Goal: Book appointment/travel/reservation

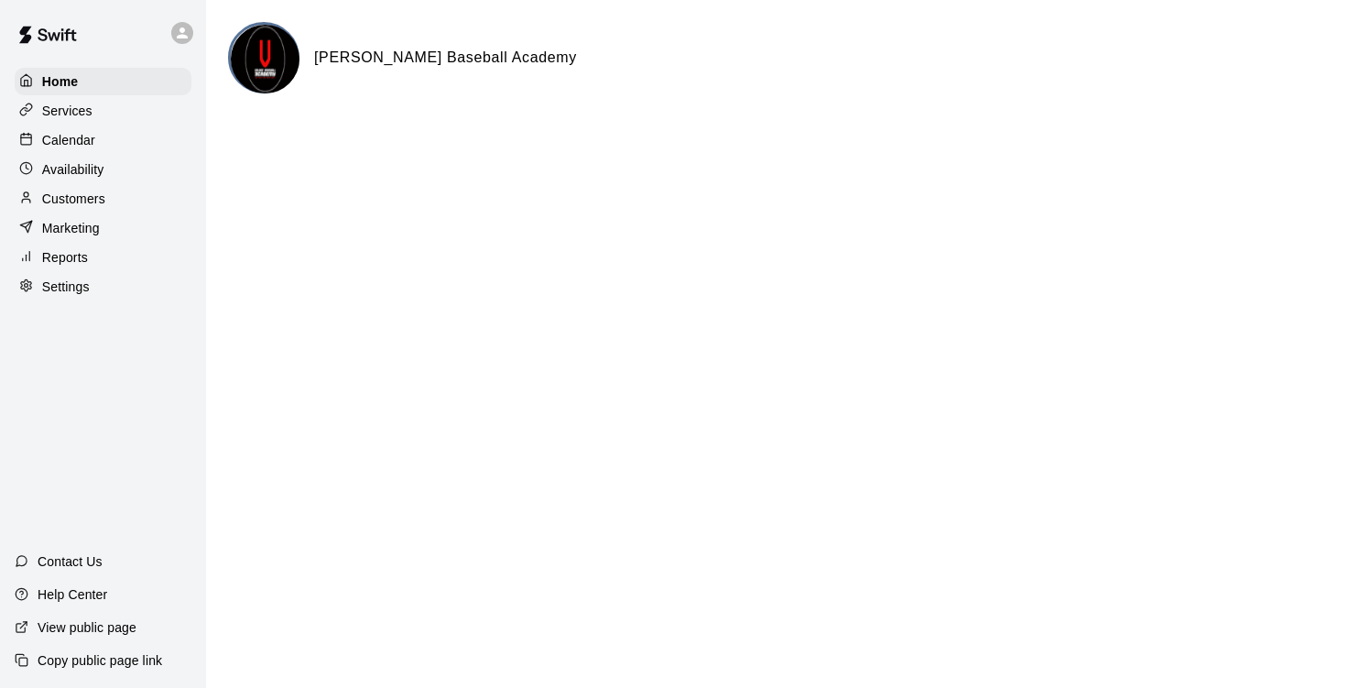
click at [92, 149] on p "Calendar" at bounding box center [68, 140] width 53 height 18
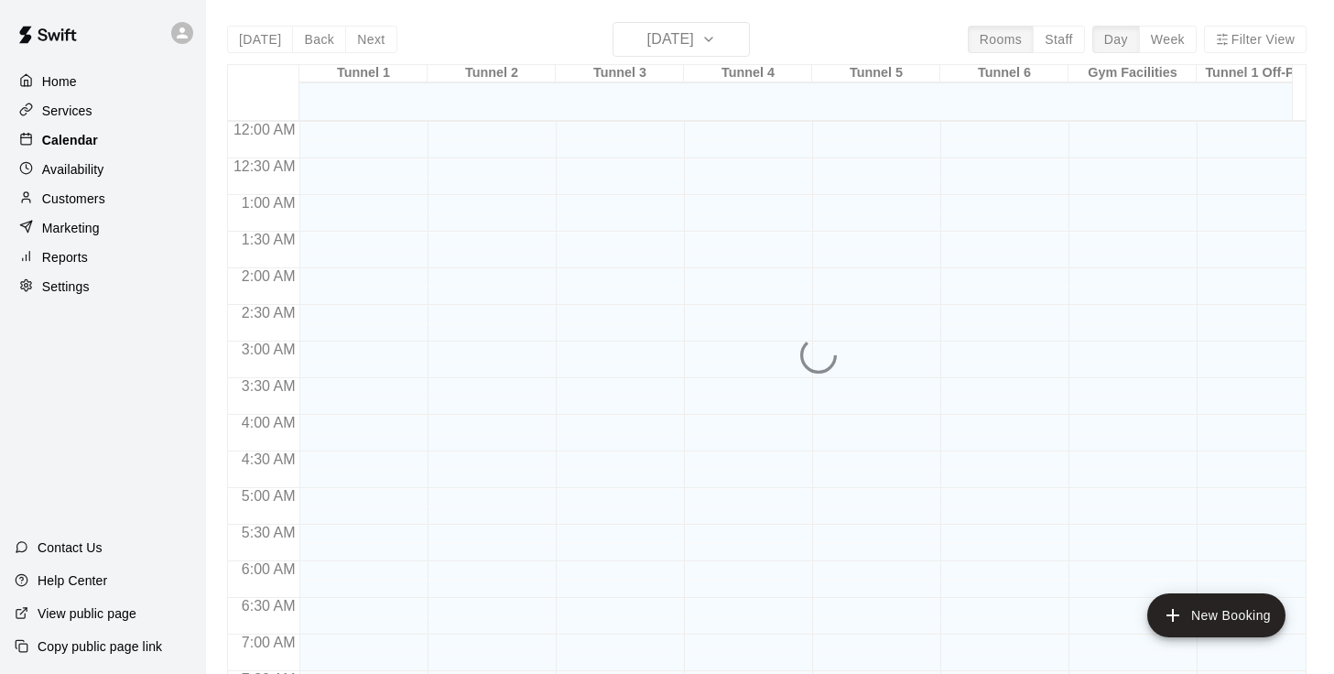
scroll to position [1117, 0]
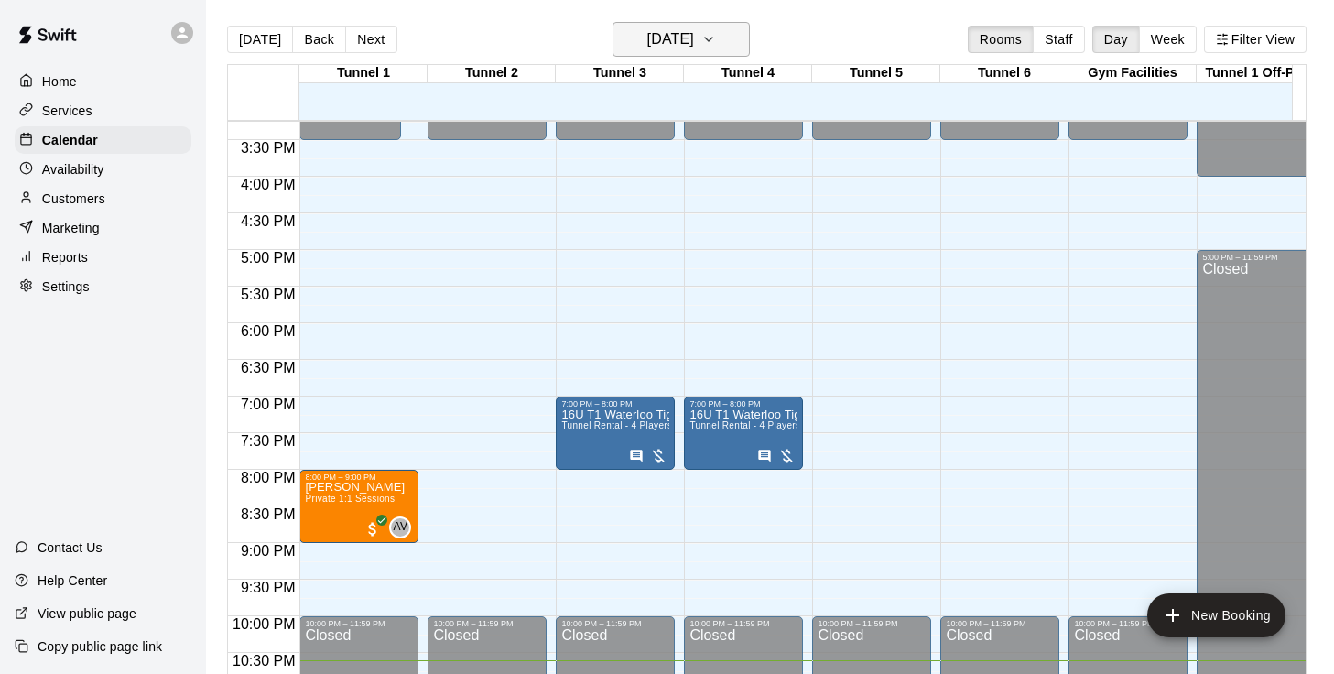
click at [748, 39] on button "[DATE]" at bounding box center [681, 39] width 137 height 35
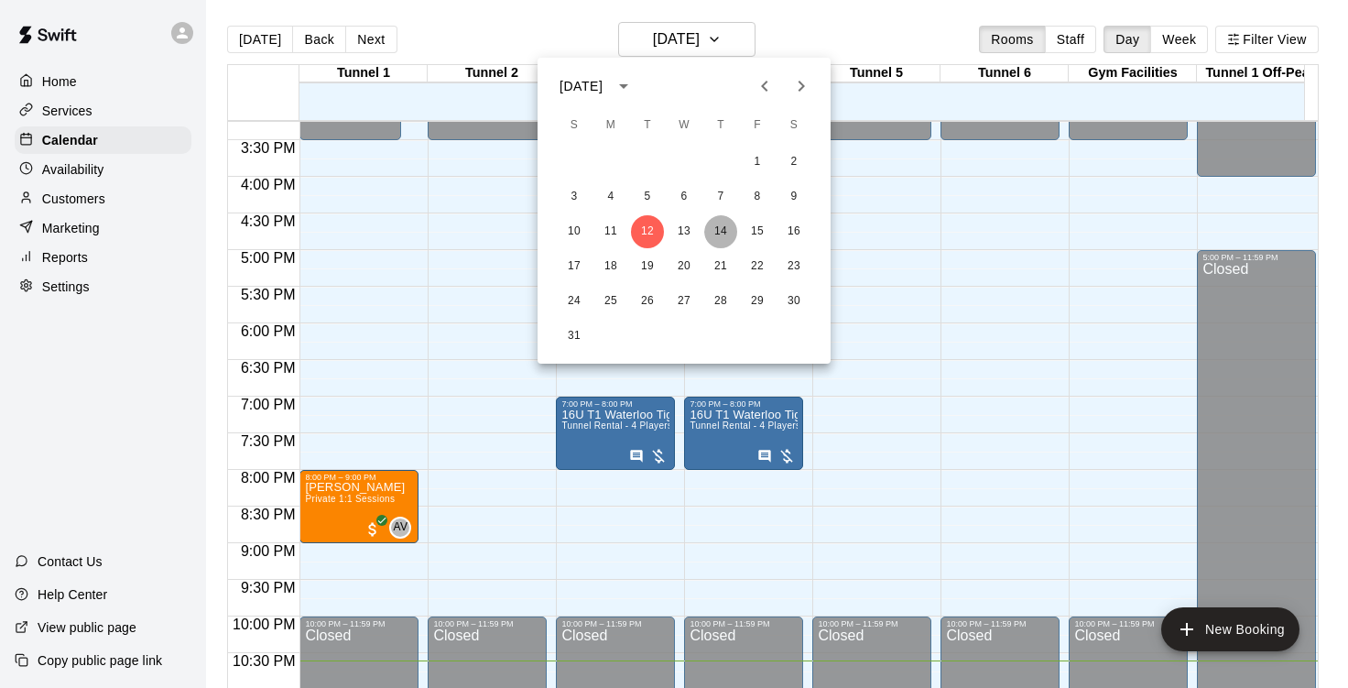
click at [721, 223] on button "14" at bounding box center [720, 231] width 33 height 33
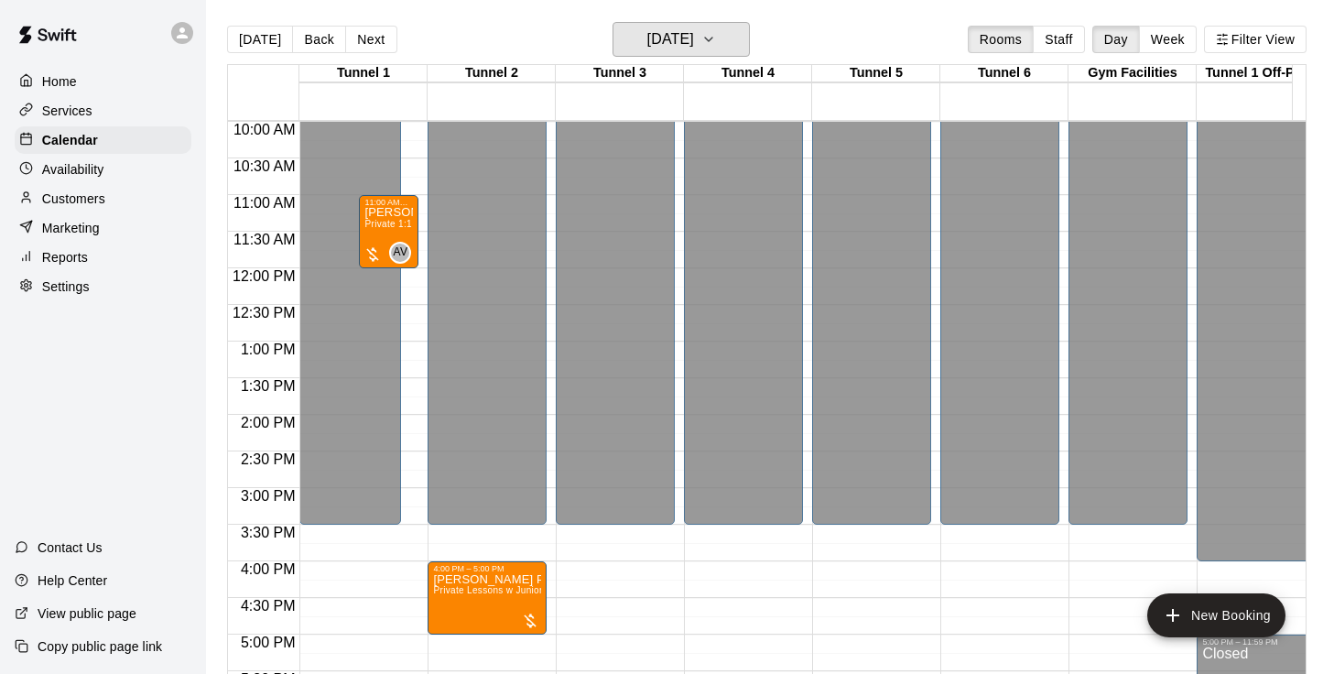
scroll to position [732, 0]
click at [389, 213] on p "[PERSON_NAME] - private session (2nd on week 1)" at bounding box center [388, 213] width 49 height 0
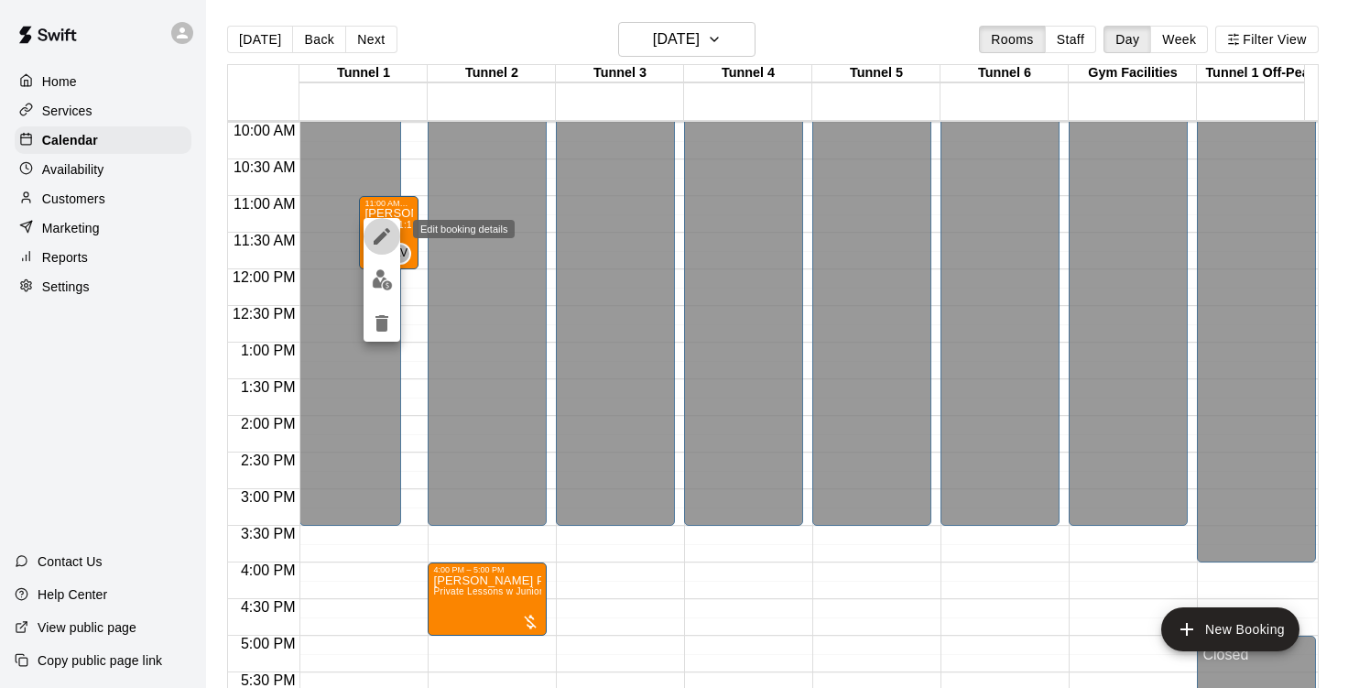
click at [386, 237] on icon "edit" at bounding box center [382, 236] width 22 height 22
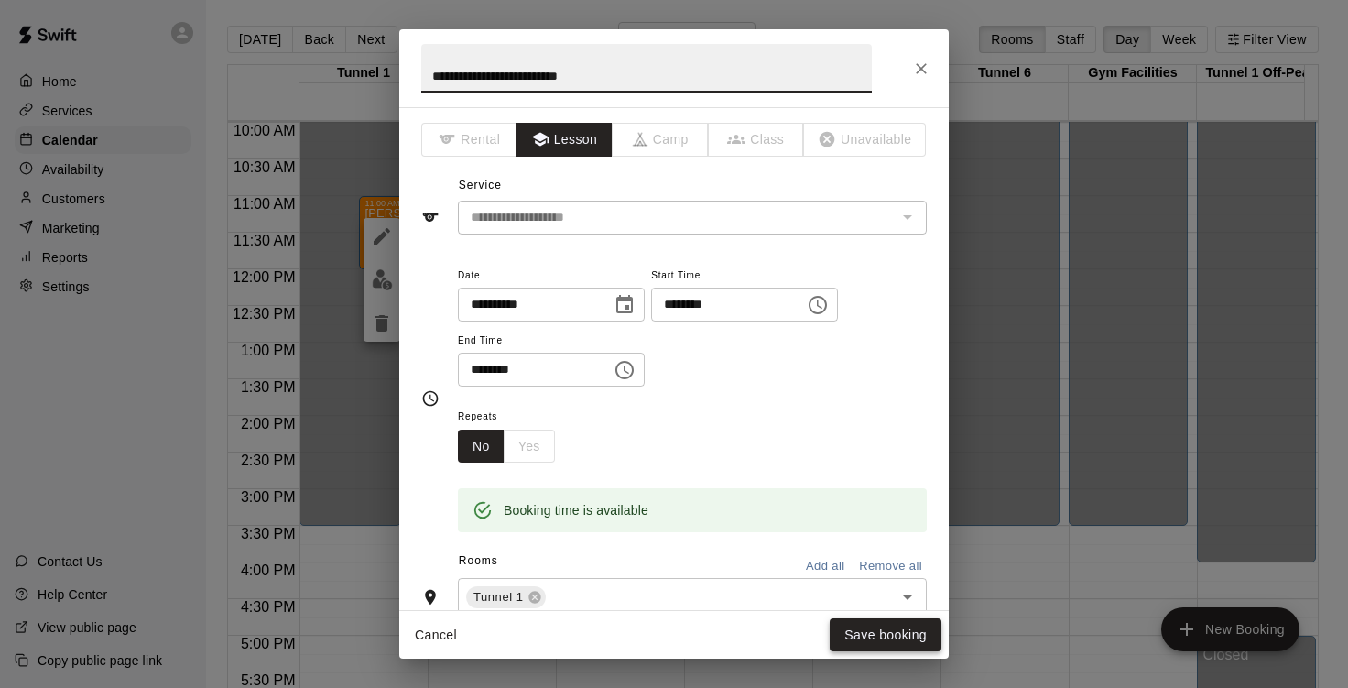
type input "**********"
click at [887, 629] on button "Save booking" at bounding box center [886, 635] width 112 height 34
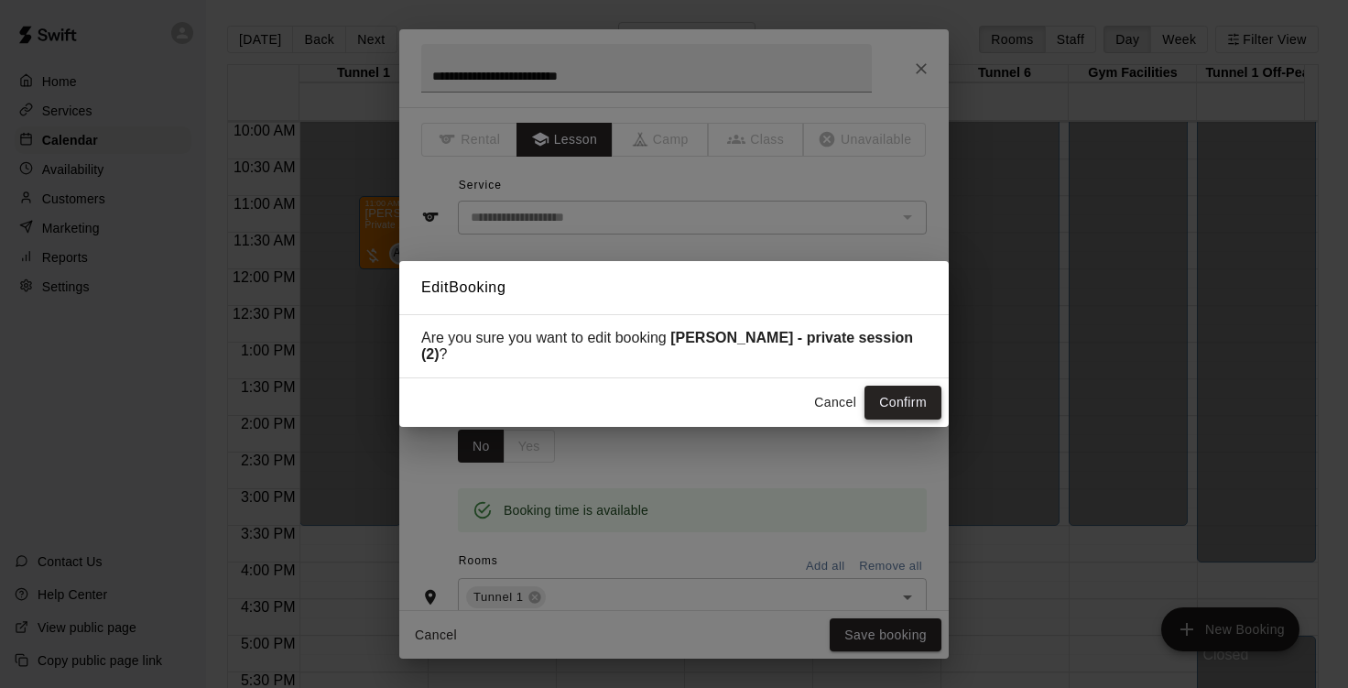
click at [887, 399] on button "Confirm" at bounding box center [902, 403] width 77 height 34
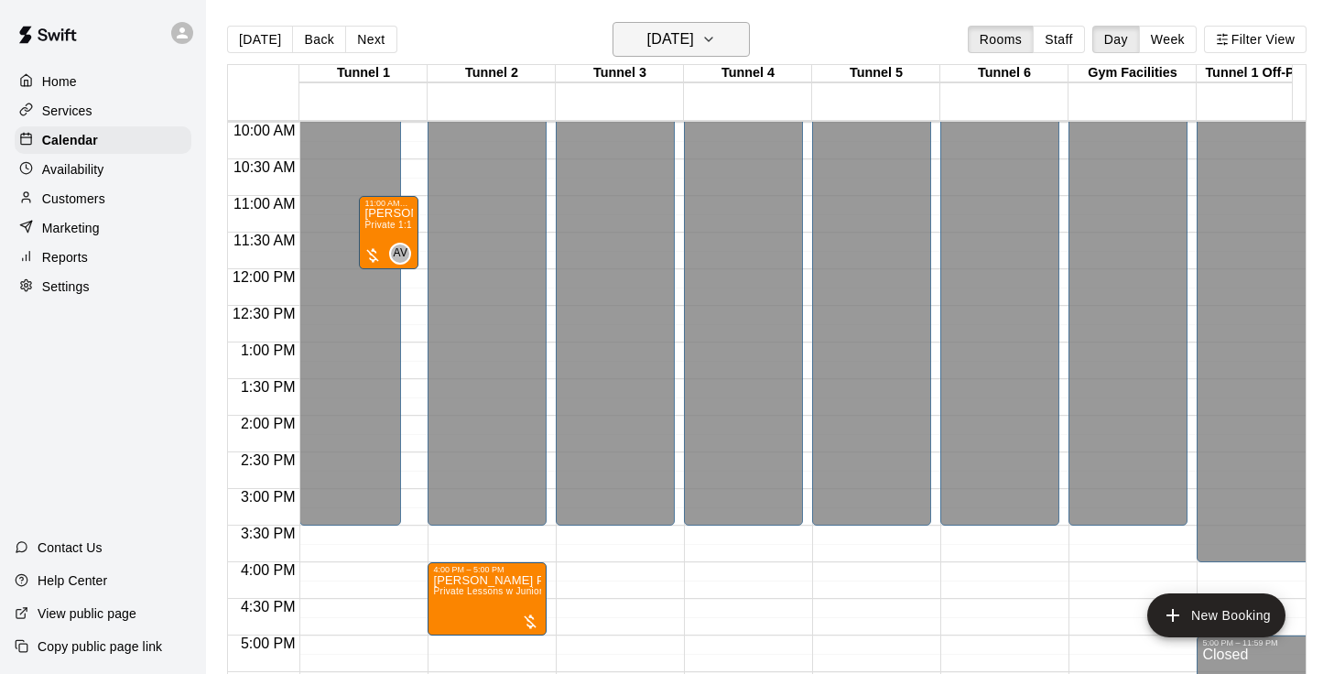
click at [660, 52] on button "[DATE]" at bounding box center [681, 39] width 137 height 35
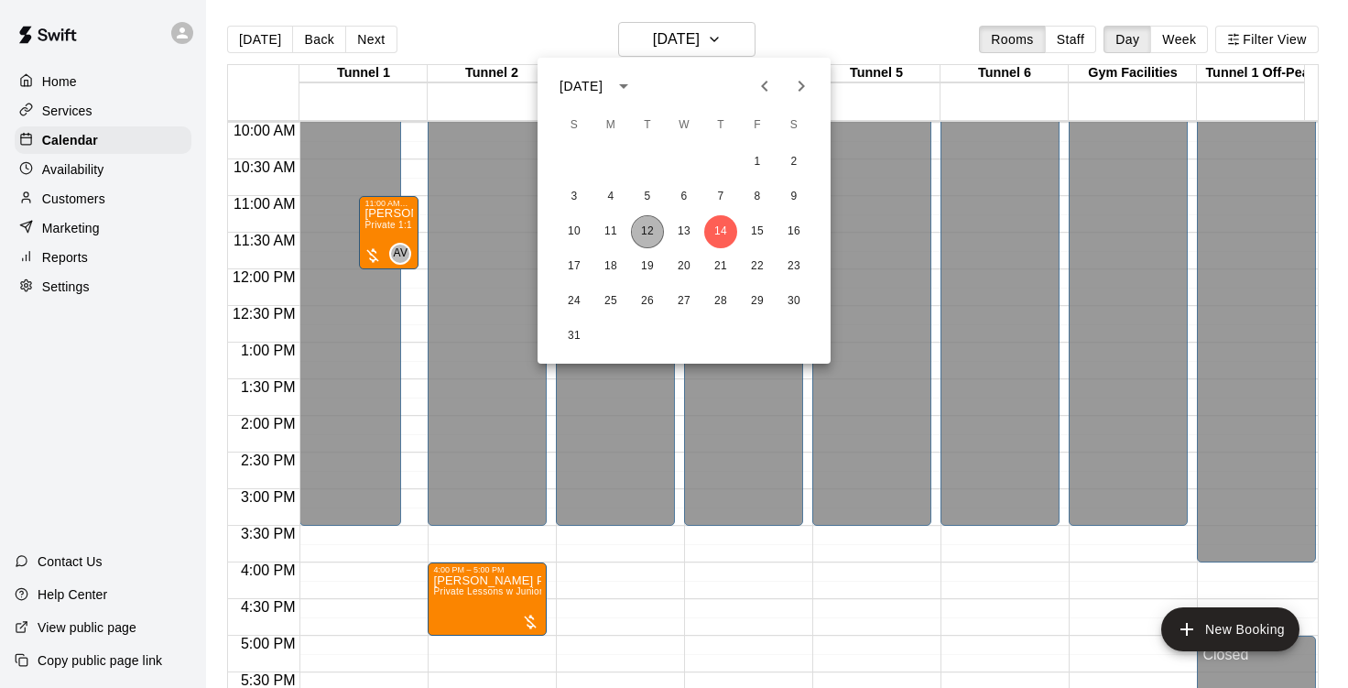
click at [647, 237] on button "12" at bounding box center [647, 231] width 33 height 33
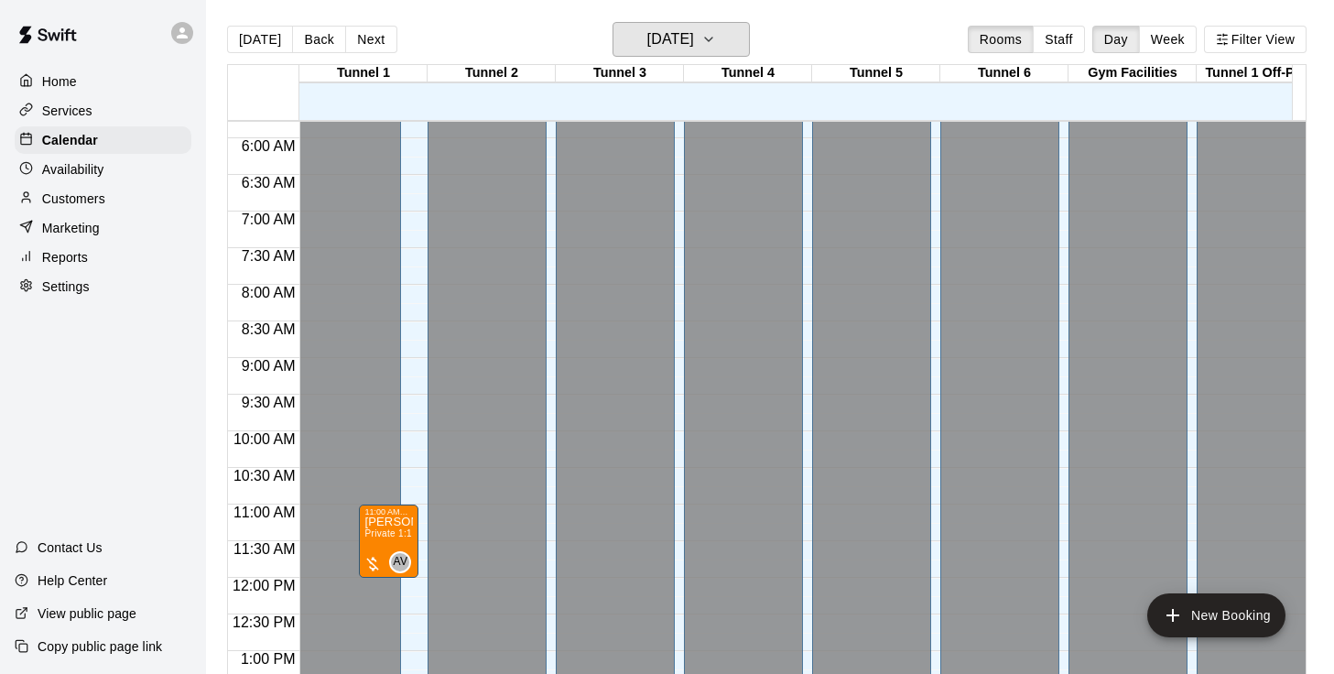
scroll to position [422, 0]
click at [380, 537] on span "Private 1:1 Sessions" at bounding box center [409, 534] width 90 height 10
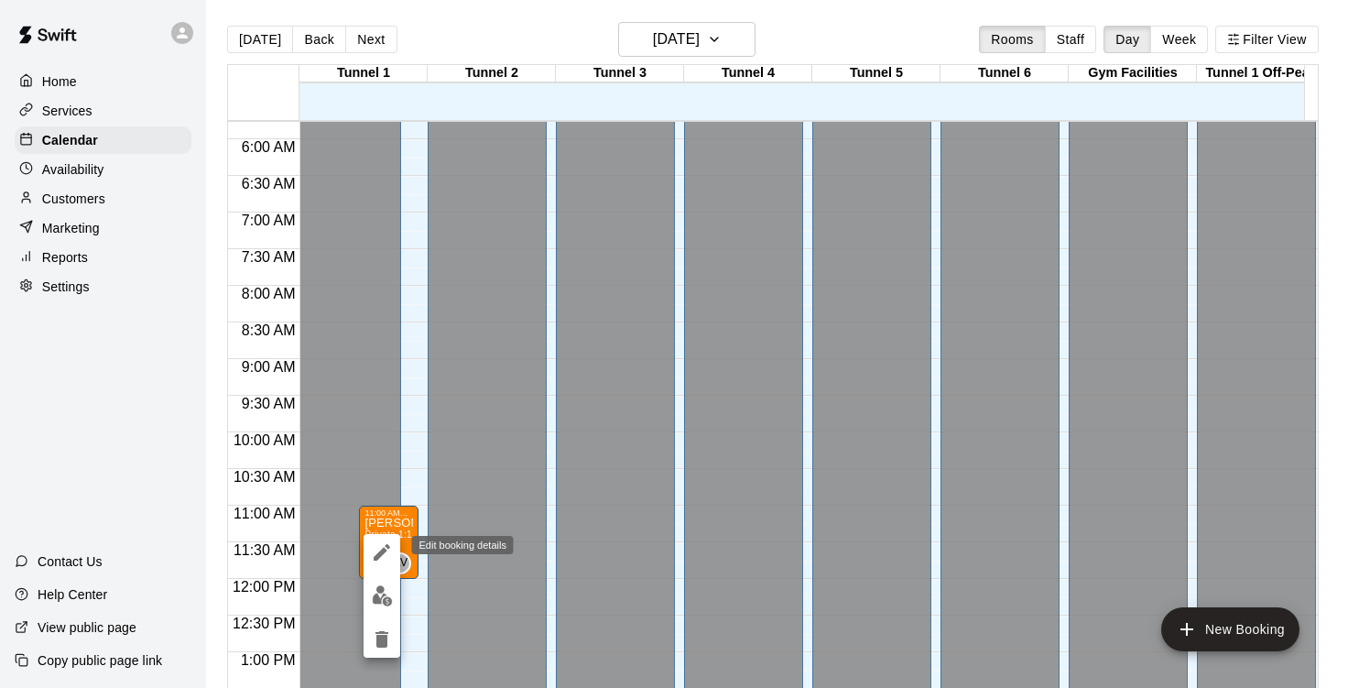
click at [386, 553] on icon "edit" at bounding box center [382, 552] width 22 height 22
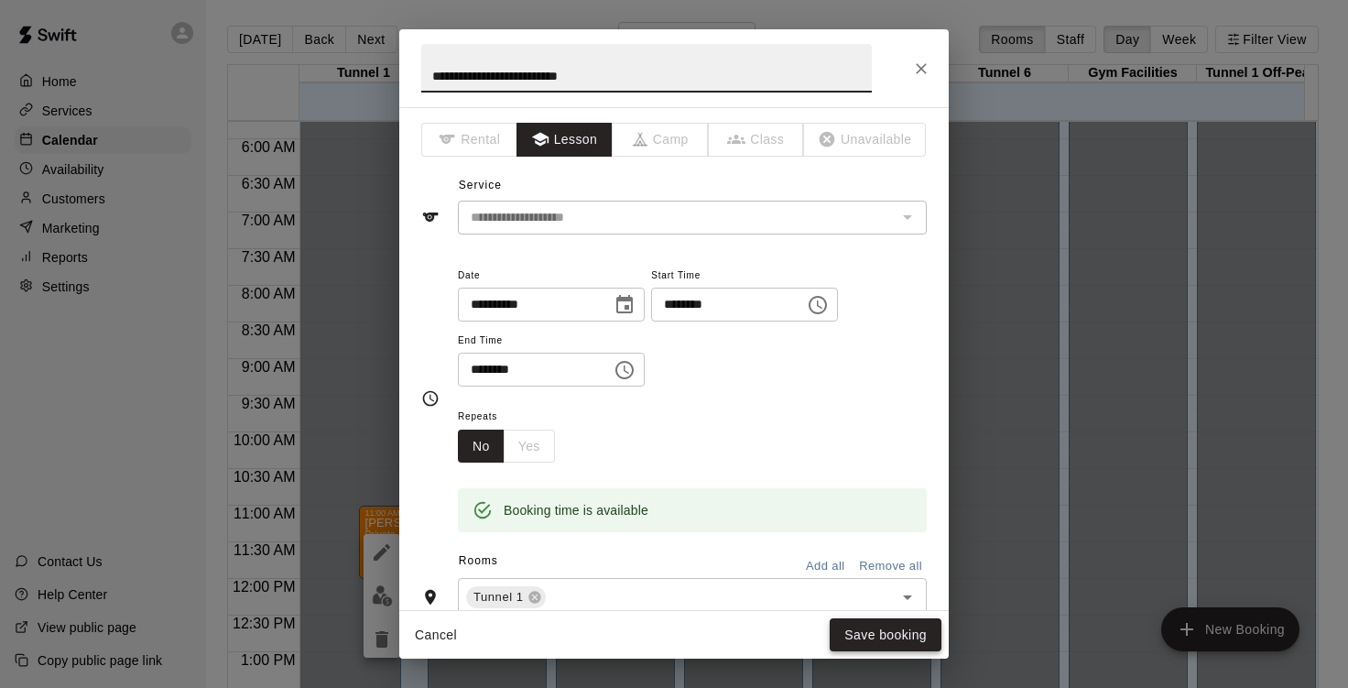
type input "**********"
click at [892, 639] on button "Save booking" at bounding box center [886, 635] width 112 height 34
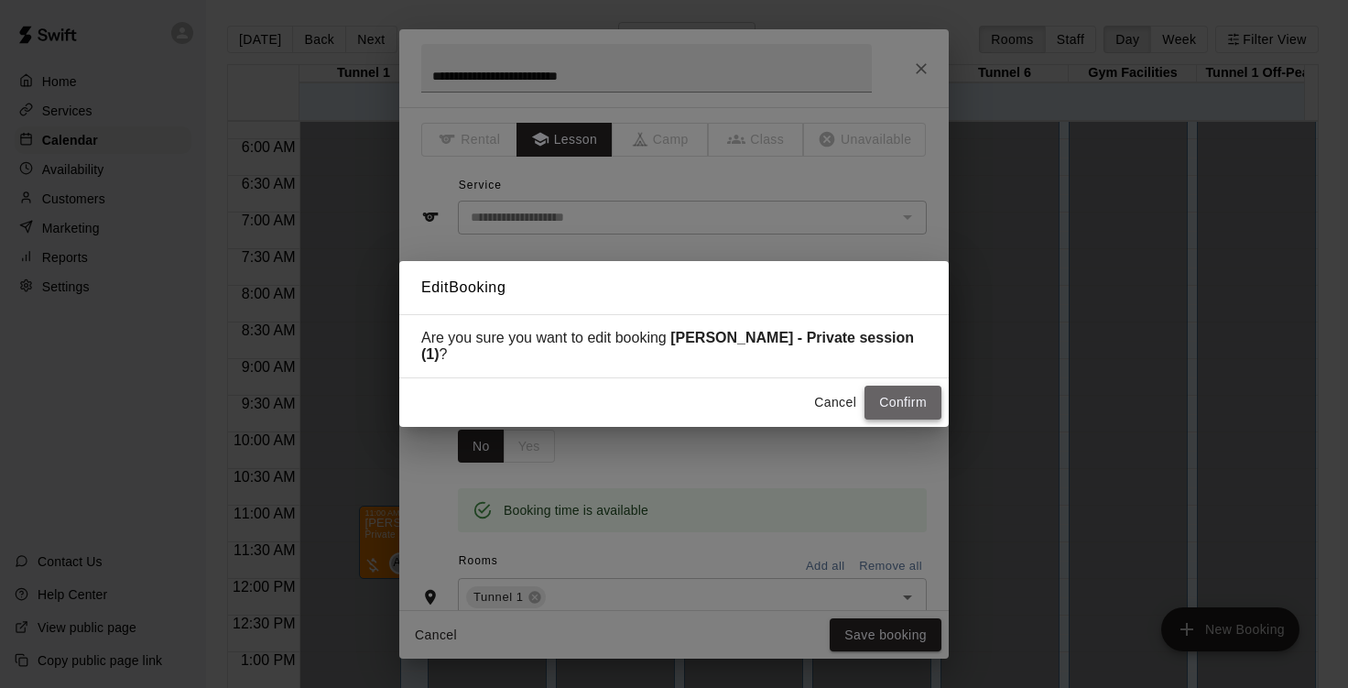
click at [907, 397] on button "Confirm" at bounding box center [902, 403] width 77 height 34
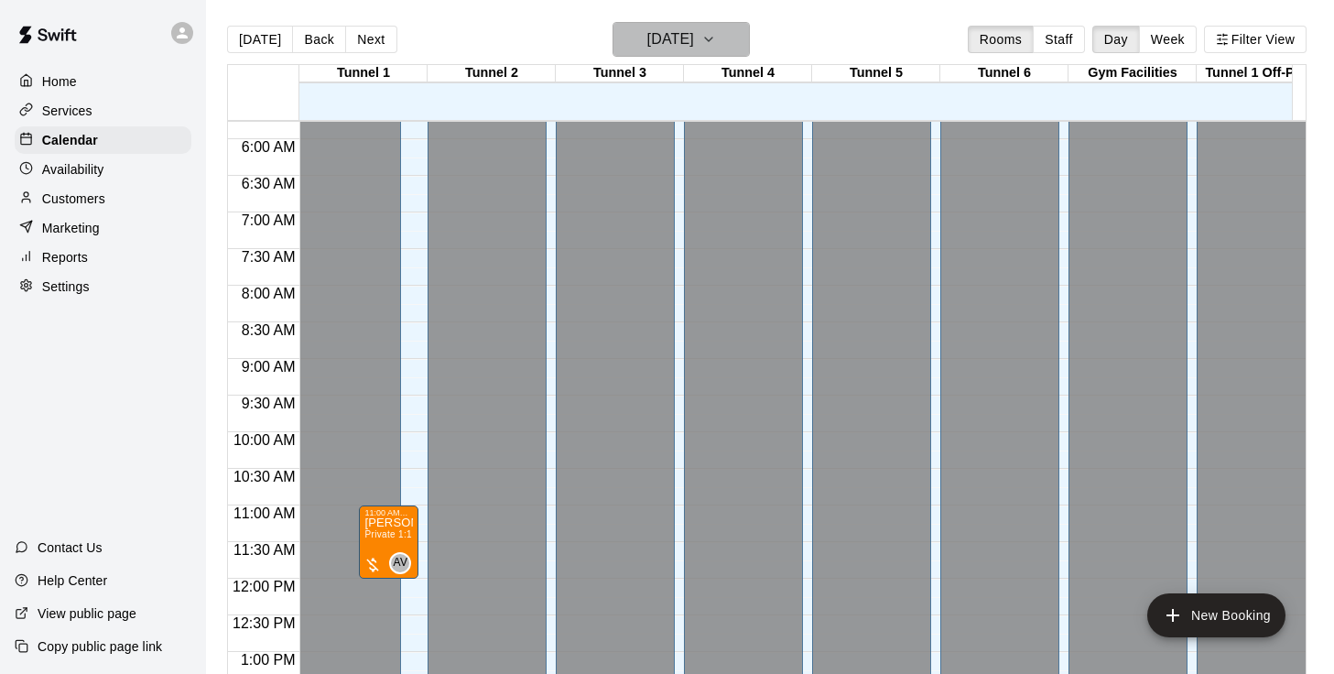
click at [733, 29] on button "[DATE]" at bounding box center [681, 39] width 137 height 35
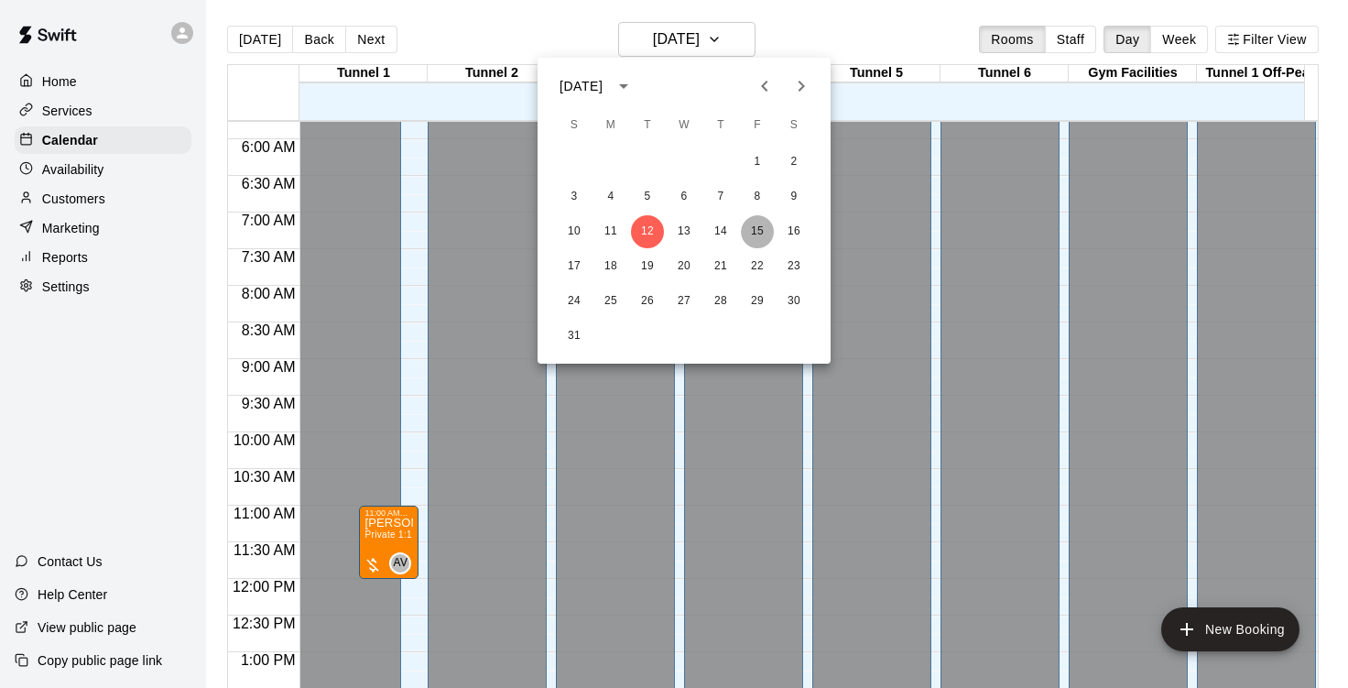
click at [757, 232] on button "15" at bounding box center [757, 231] width 33 height 33
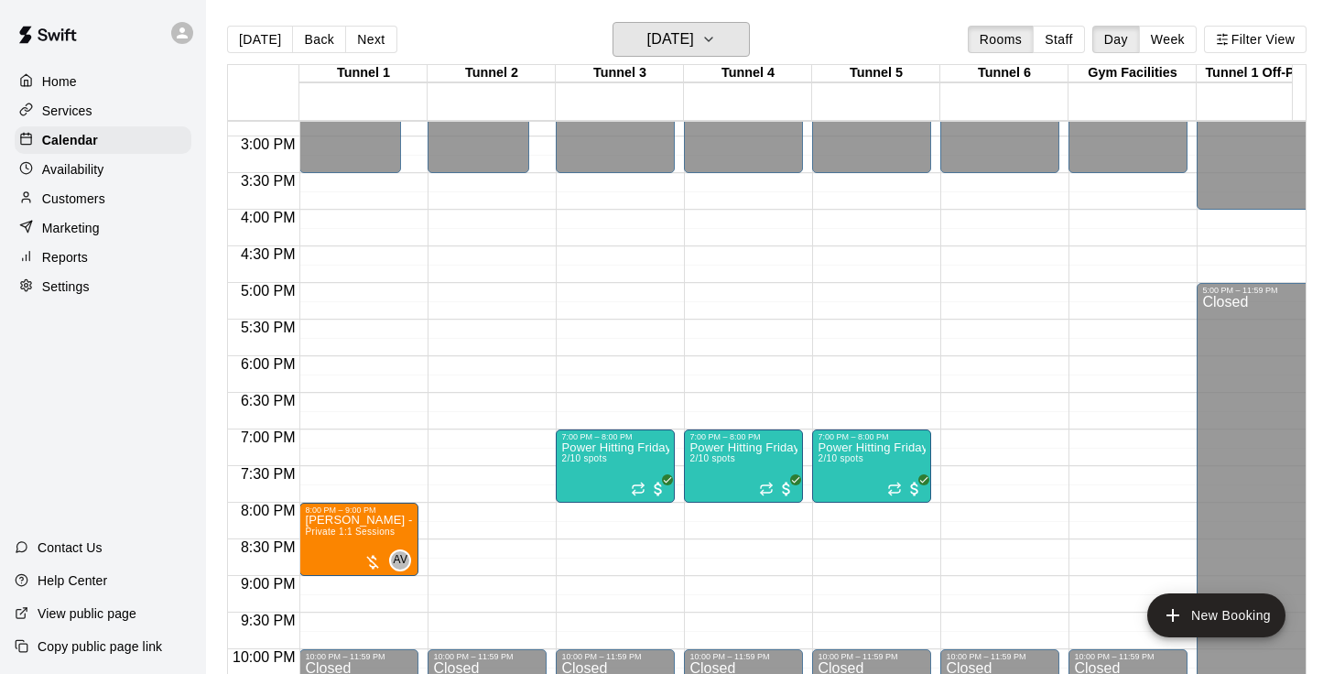
scroll to position [1085, 0]
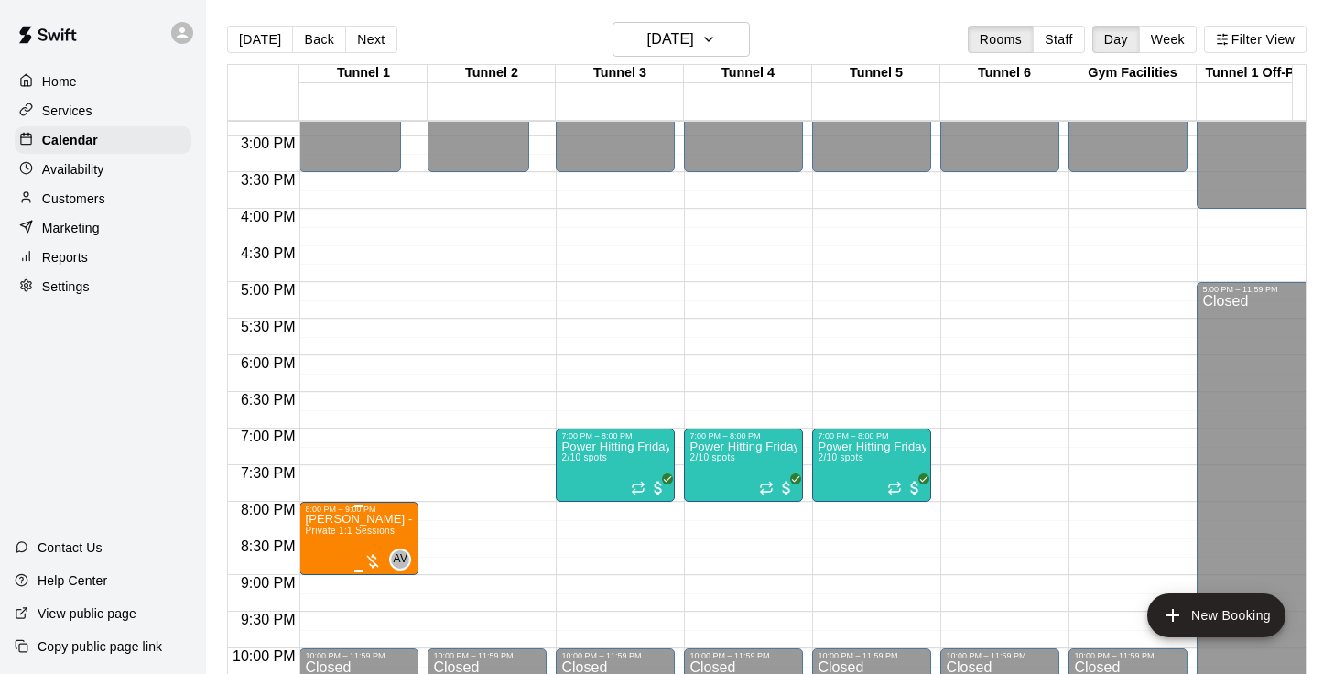
click at [379, 511] on div "8:00 PM – 9:00 PM" at bounding box center [359, 509] width 108 height 9
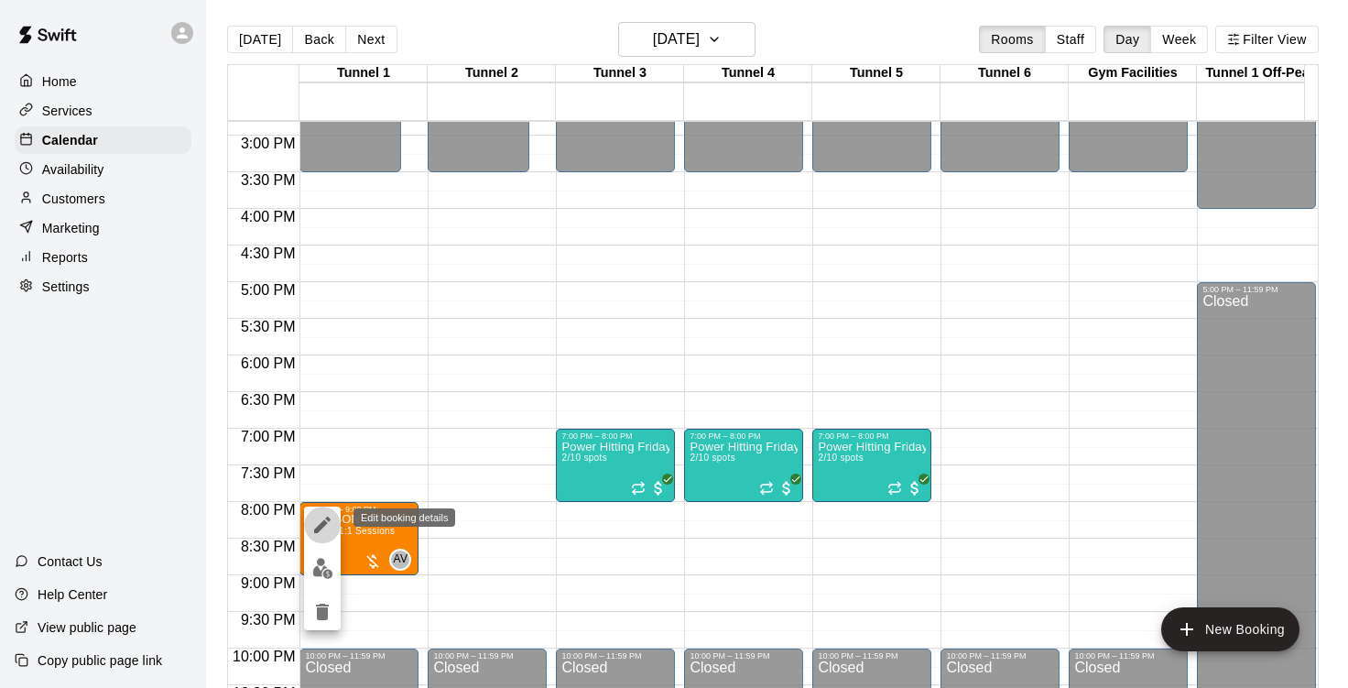
click at [326, 527] on icon "edit" at bounding box center [322, 525] width 22 height 22
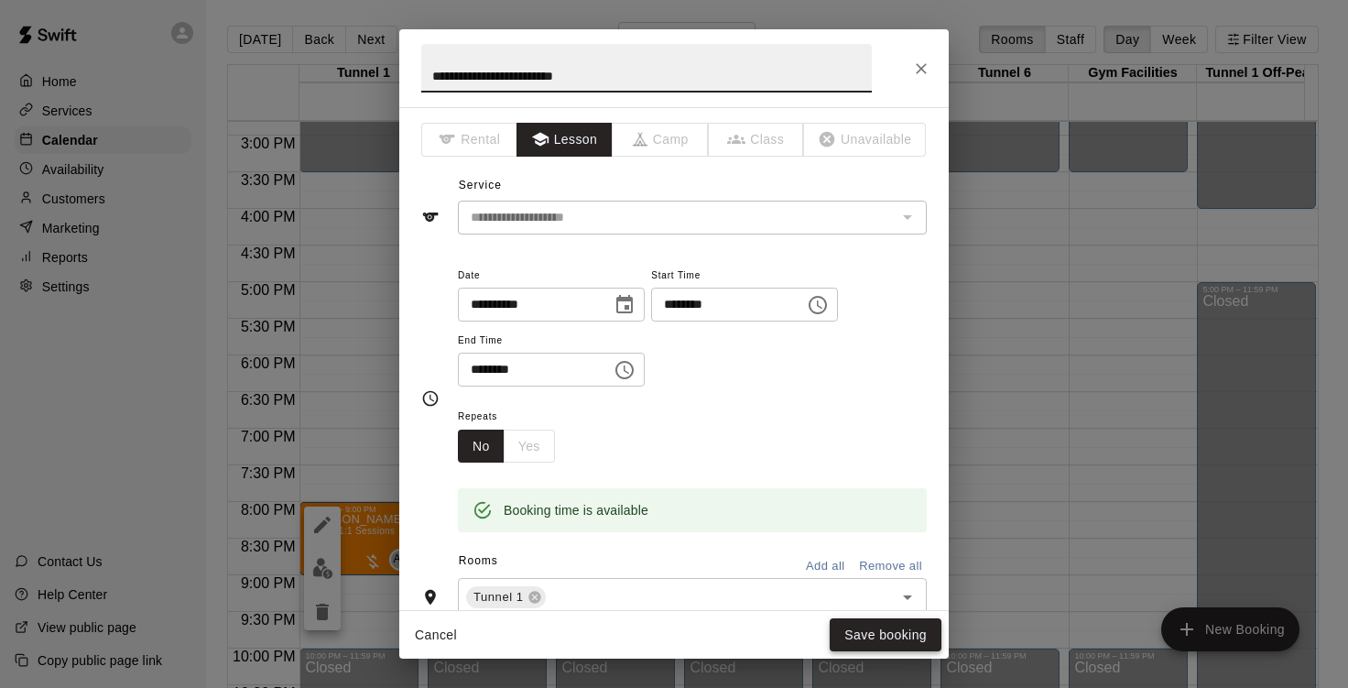
type input "**********"
click at [905, 636] on button "Save booking" at bounding box center [886, 635] width 112 height 34
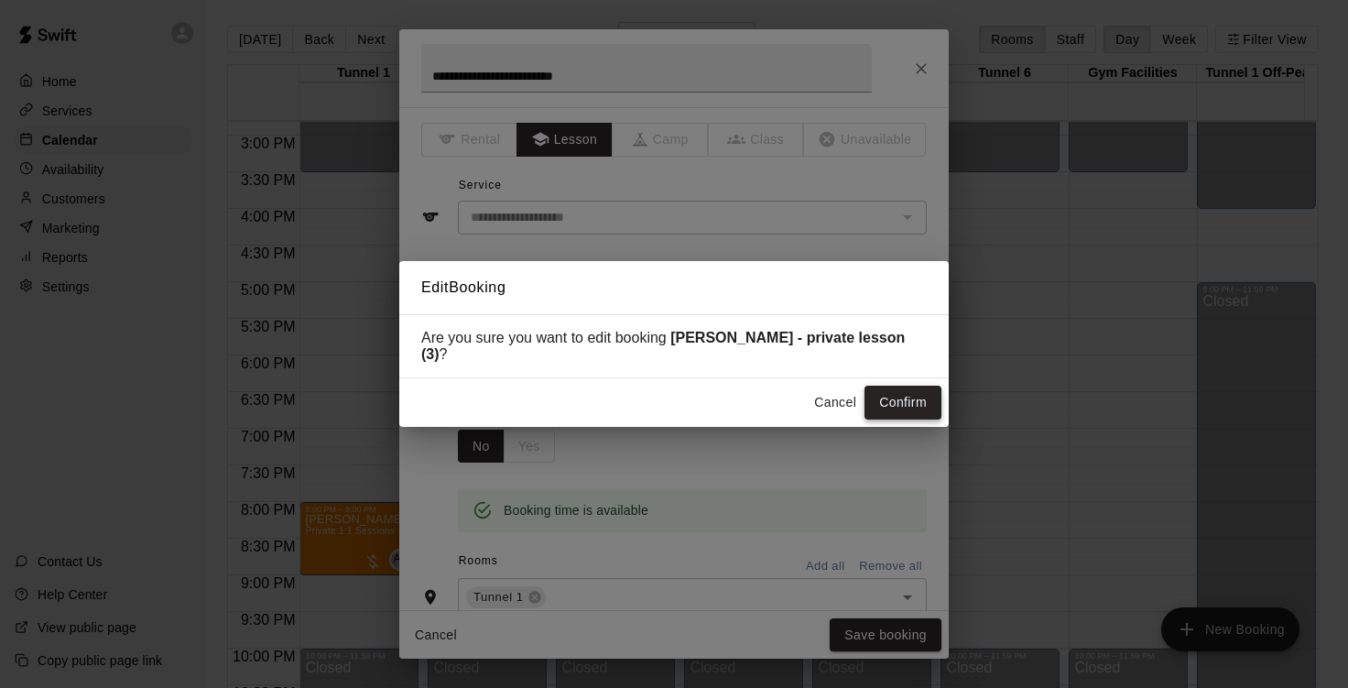
drag, startPoint x: 907, startPoint y: 373, endPoint x: 906, endPoint y: 404, distance: 31.1
click at [906, 404] on div "Cancel Confirm" at bounding box center [673, 402] width 549 height 49
click at [906, 404] on button "Confirm" at bounding box center [902, 403] width 77 height 34
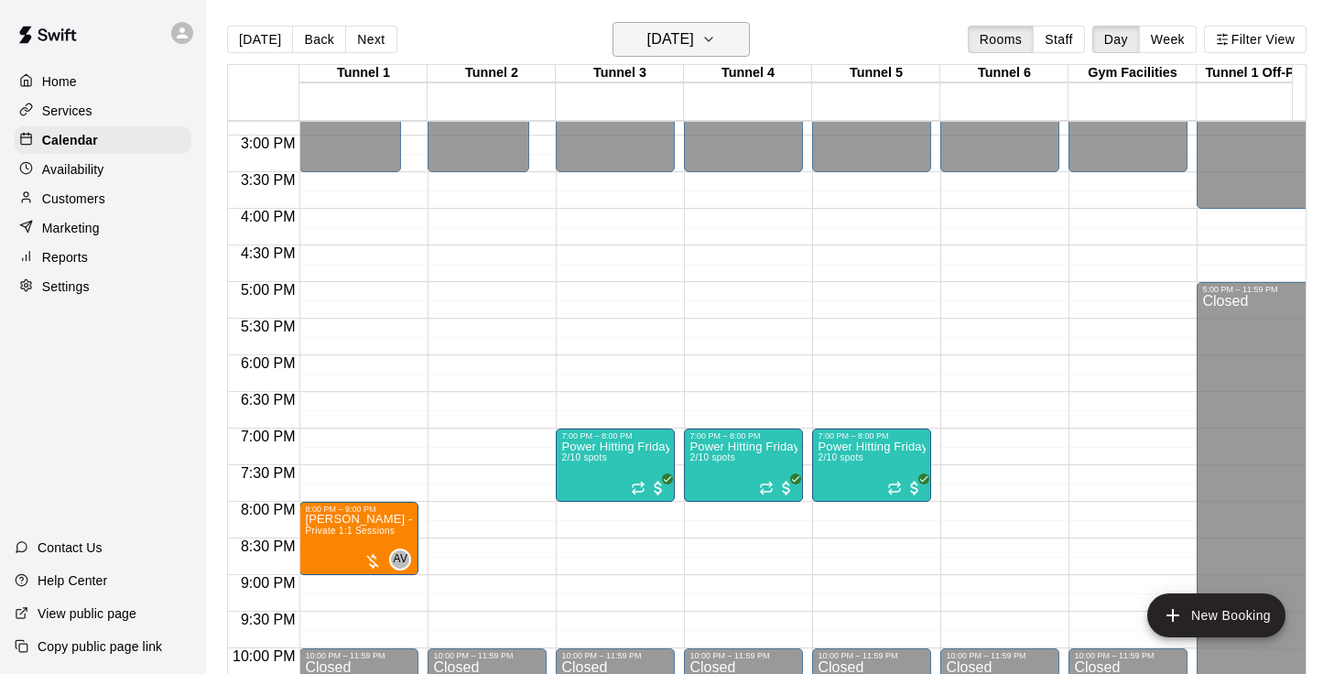
click at [694, 38] on h6 "[DATE]" at bounding box center [670, 40] width 47 height 26
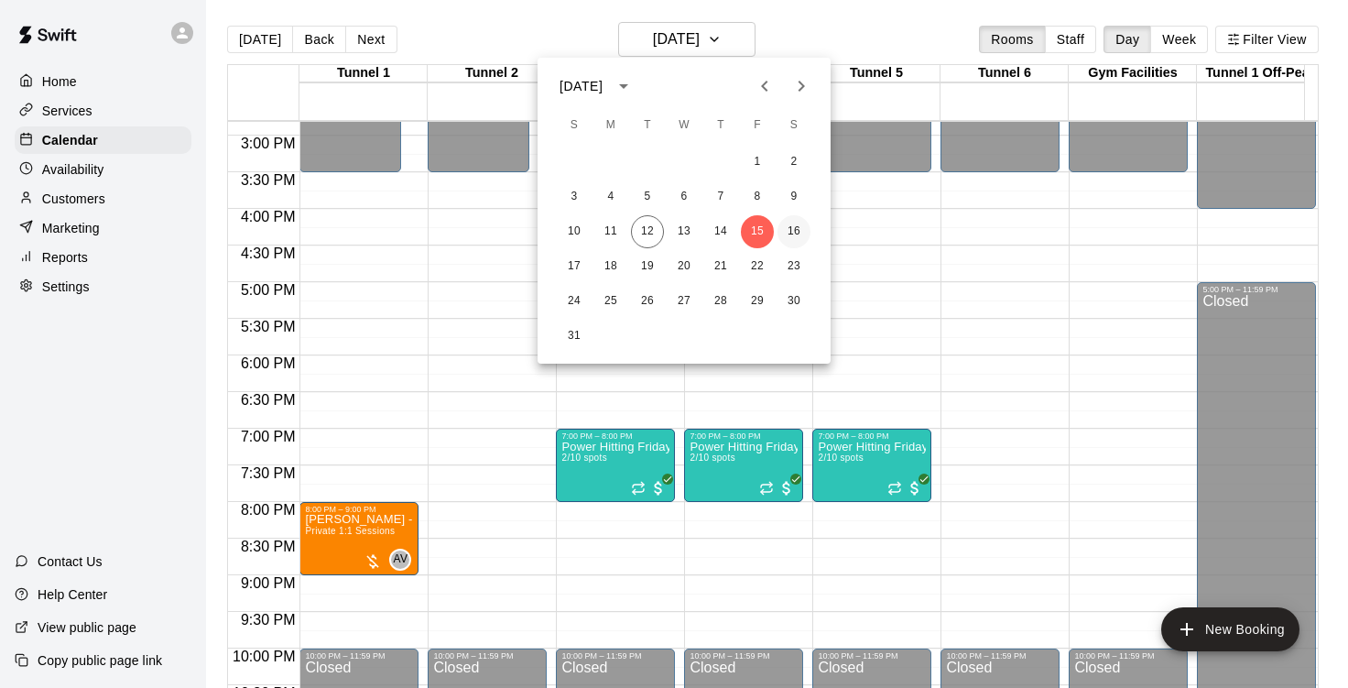
click at [791, 220] on button "16" at bounding box center [793, 231] width 33 height 33
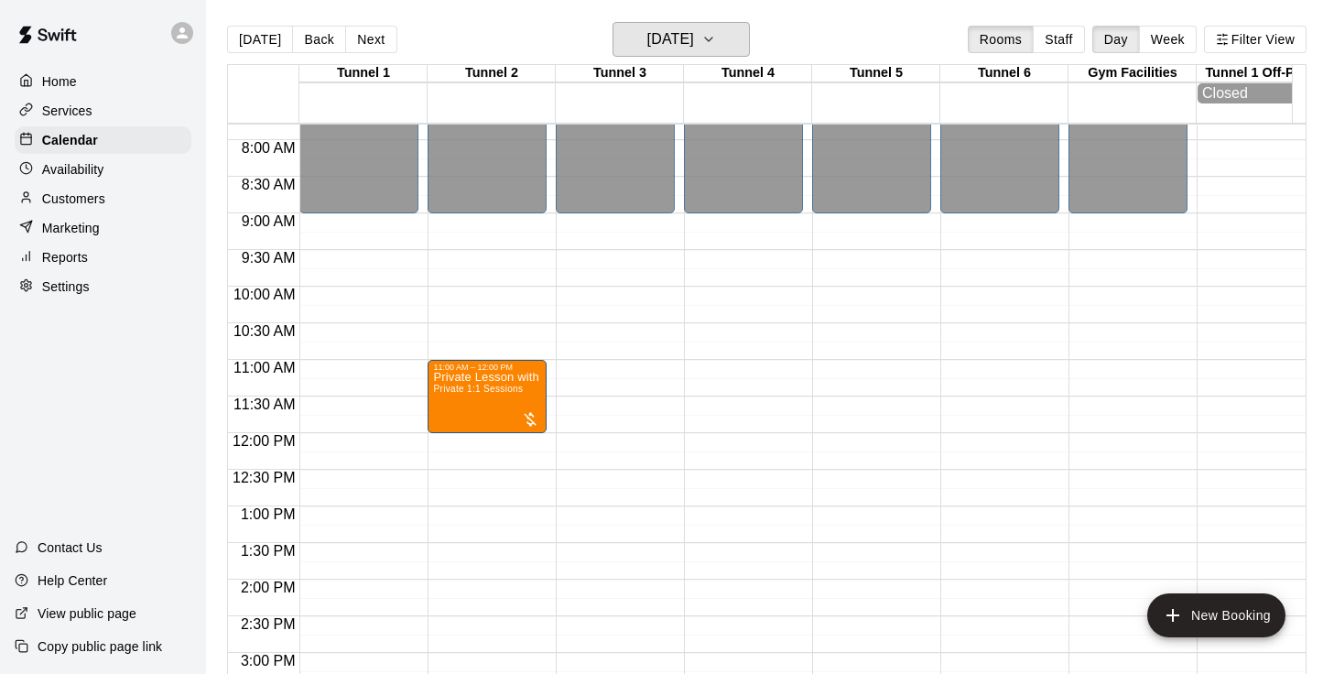
scroll to position [570, 0]
click at [732, 39] on button "[DATE]" at bounding box center [681, 39] width 137 height 35
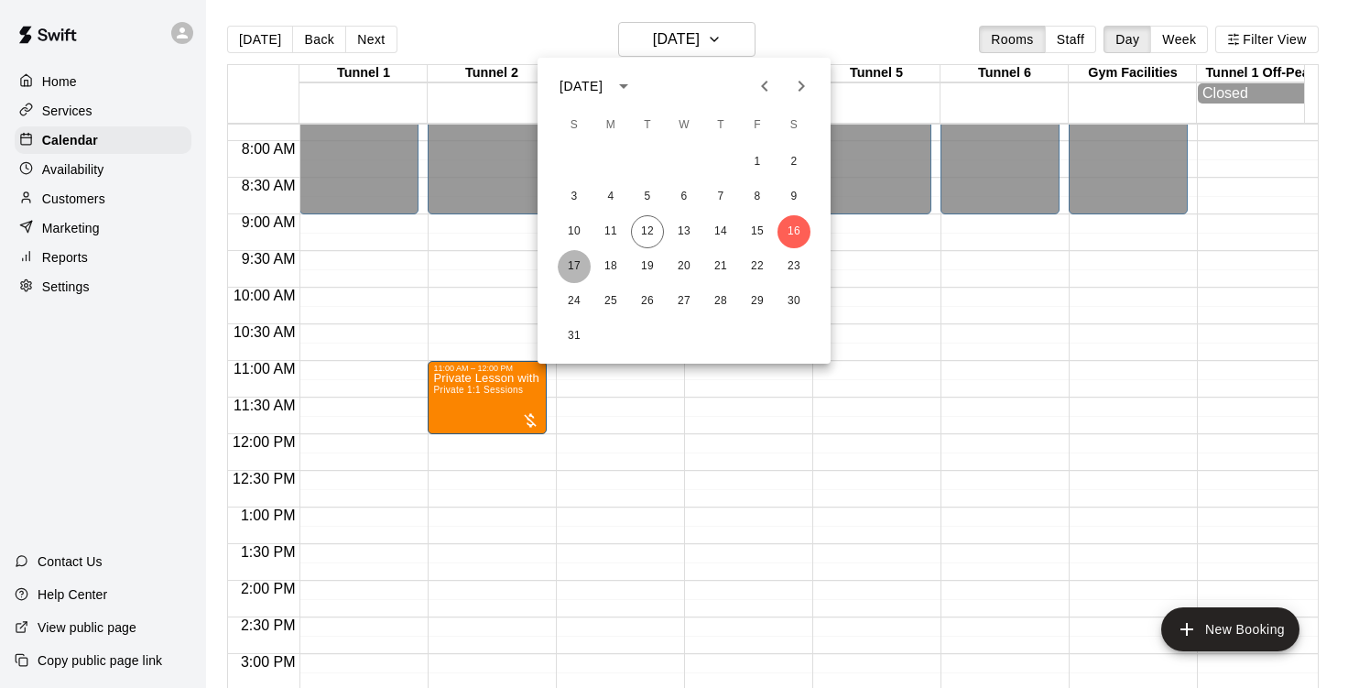
click at [581, 264] on button "17" at bounding box center [574, 266] width 33 height 33
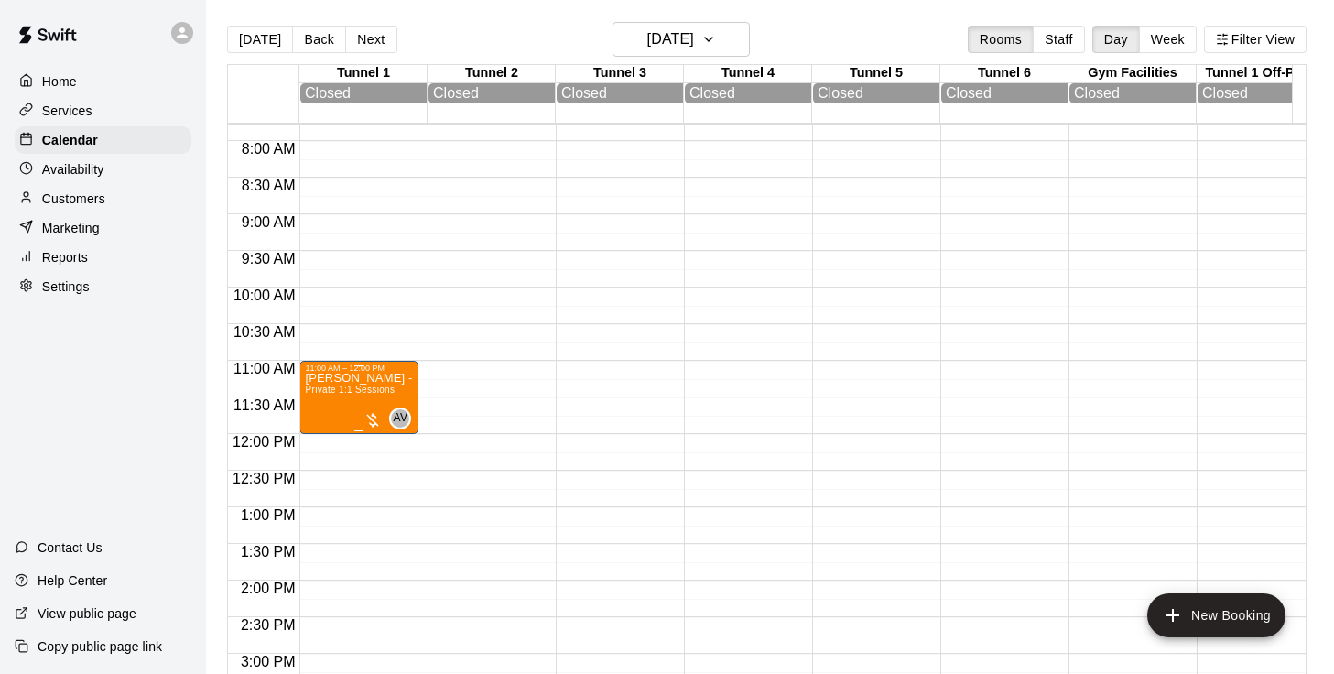
click at [365, 392] on span "Private 1:1 Sessions" at bounding box center [350, 390] width 90 height 10
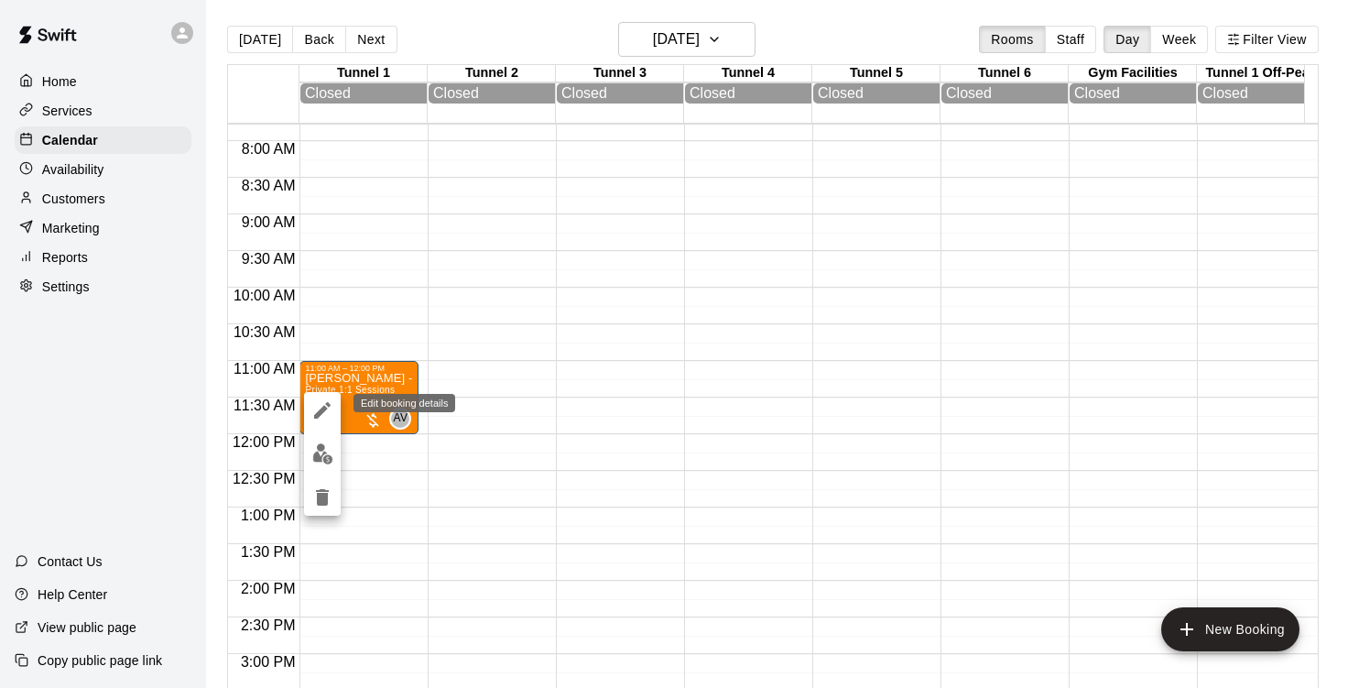
click at [320, 414] on icon "edit" at bounding box center [322, 410] width 16 height 16
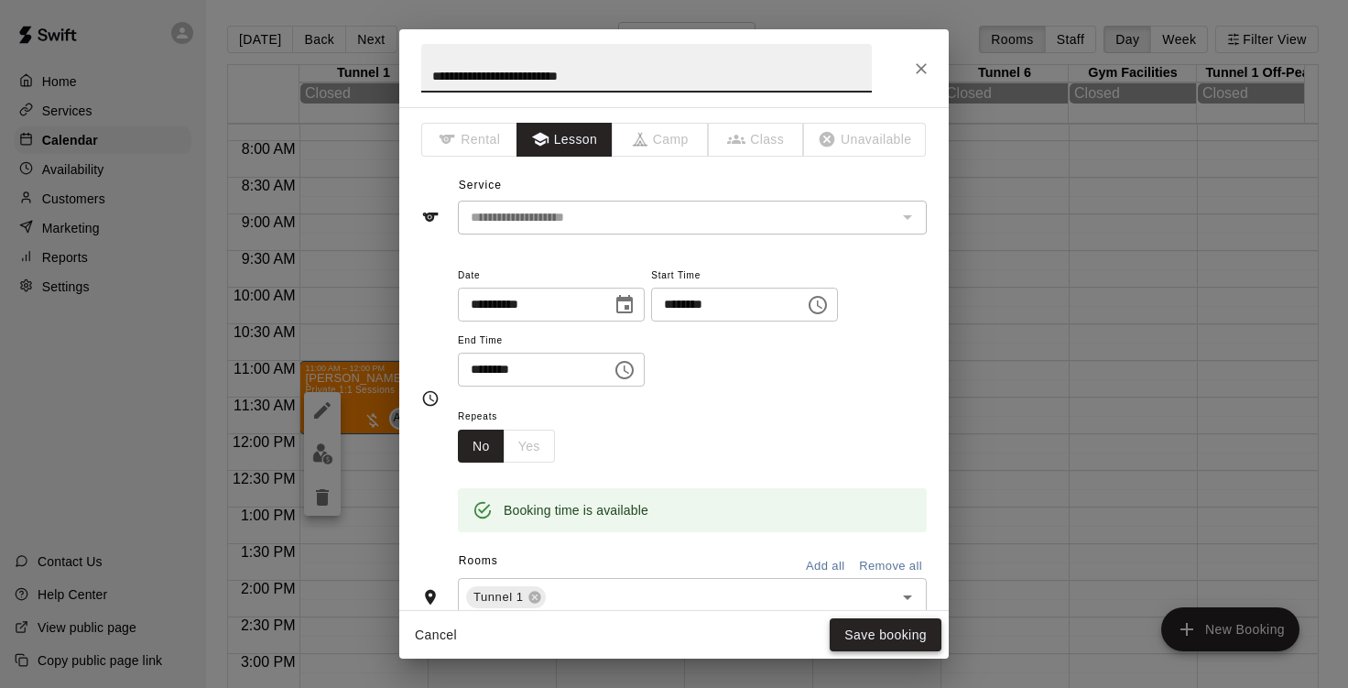
type input "**********"
click at [878, 636] on button "Save booking" at bounding box center [886, 635] width 112 height 34
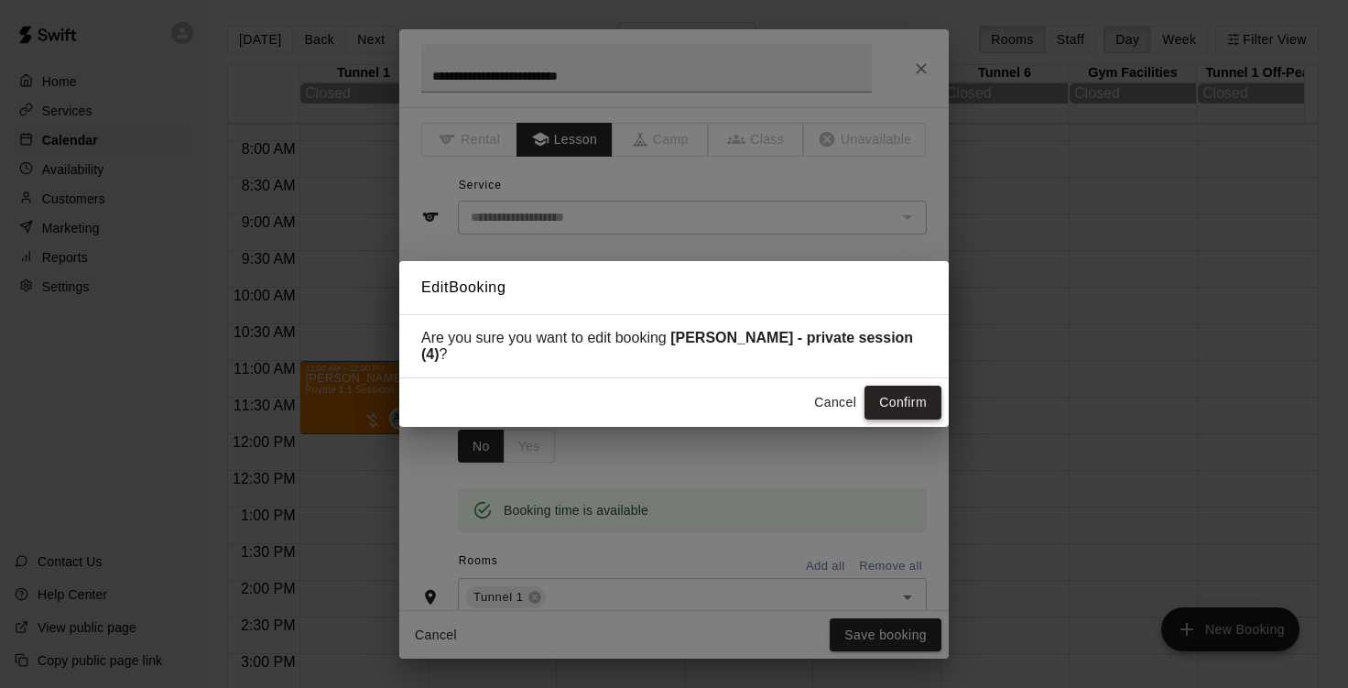
click at [911, 396] on button "Confirm" at bounding box center [902, 403] width 77 height 34
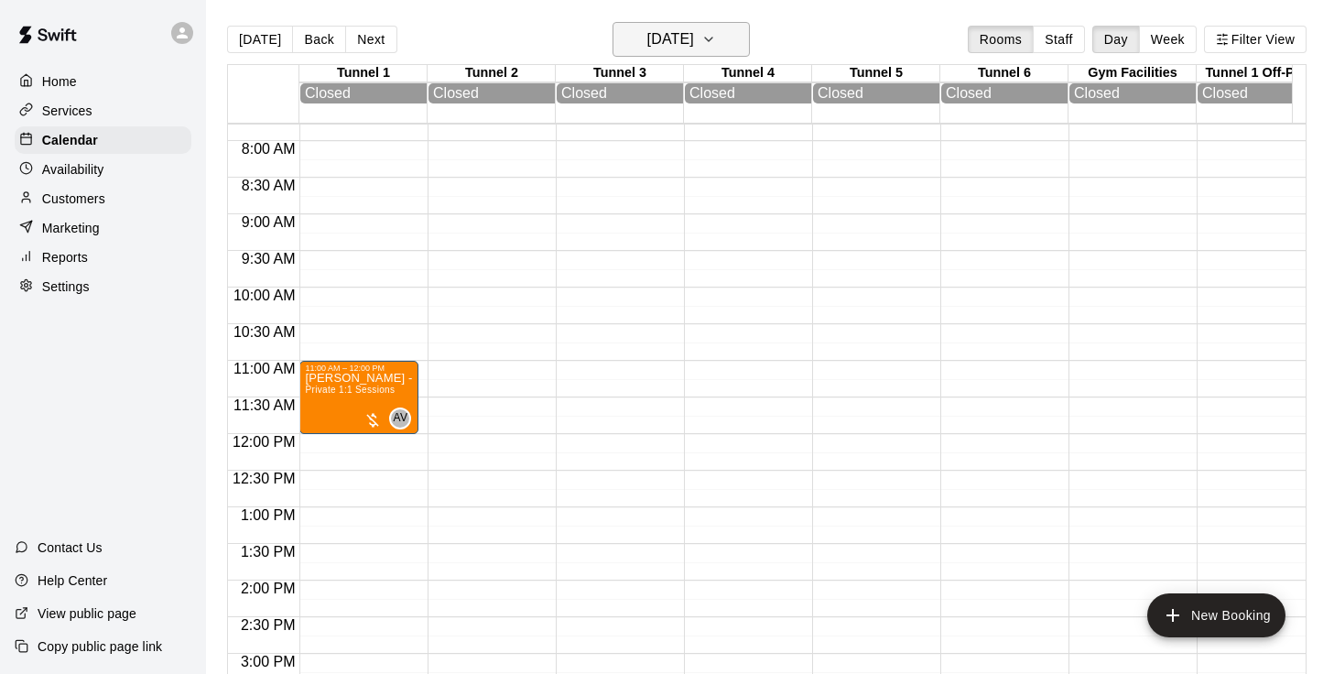
click at [694, 49] on h6 "[DATE]" at bounding box center [670, 40] width 47 height 26
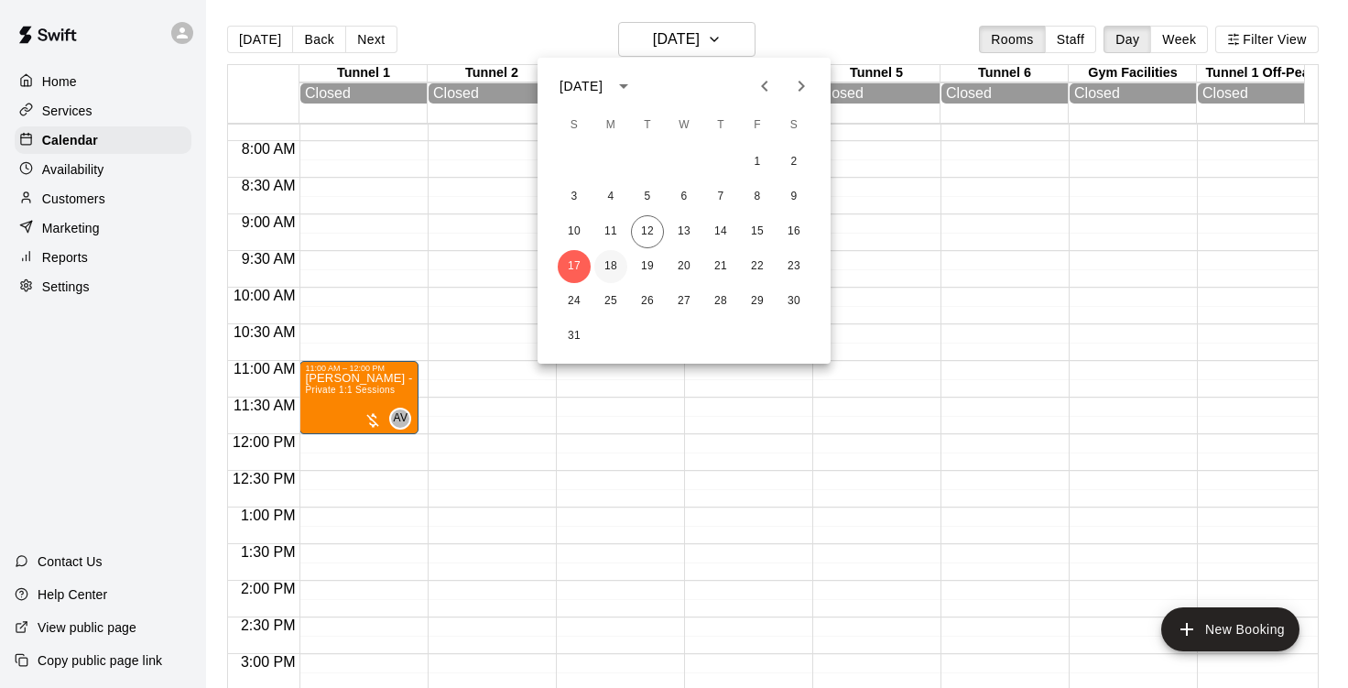
click at [619, 258] on button "18" at bounding box center [610, 266] width 33 height 33
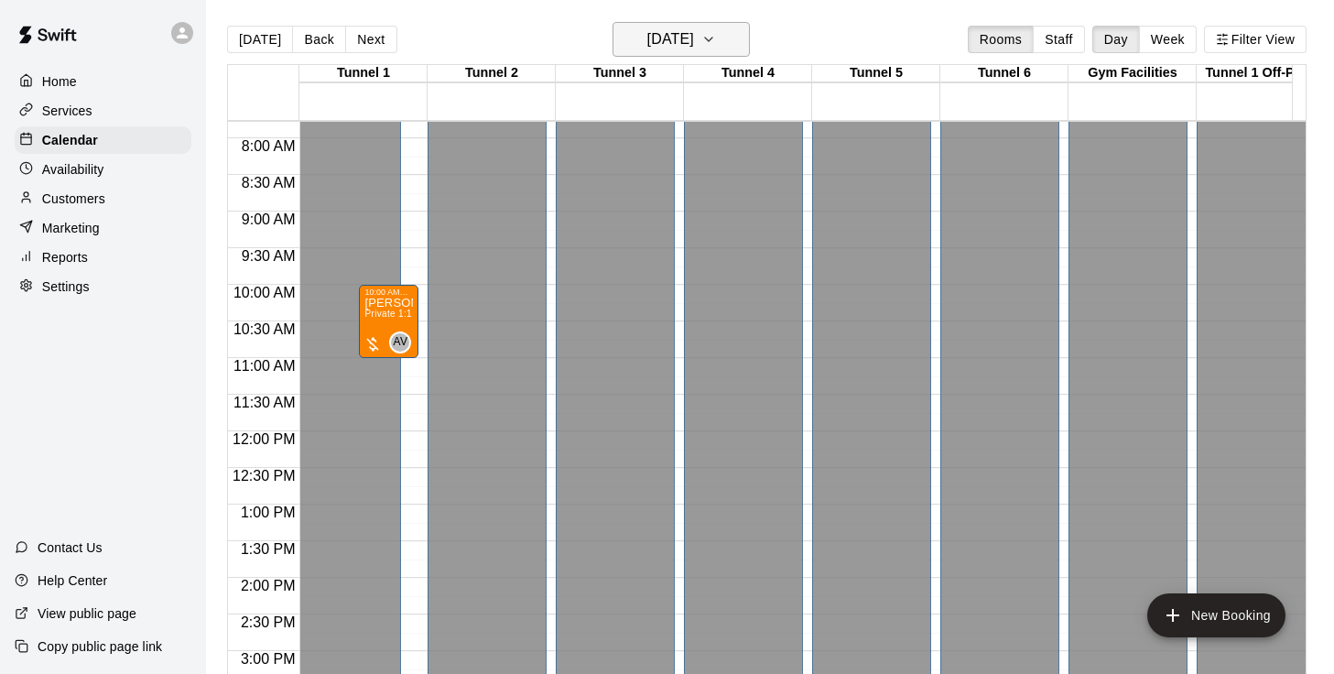
click at [694, 39] on h6 "[DATE]" at bounding box center [670, 40] width 47 height 26
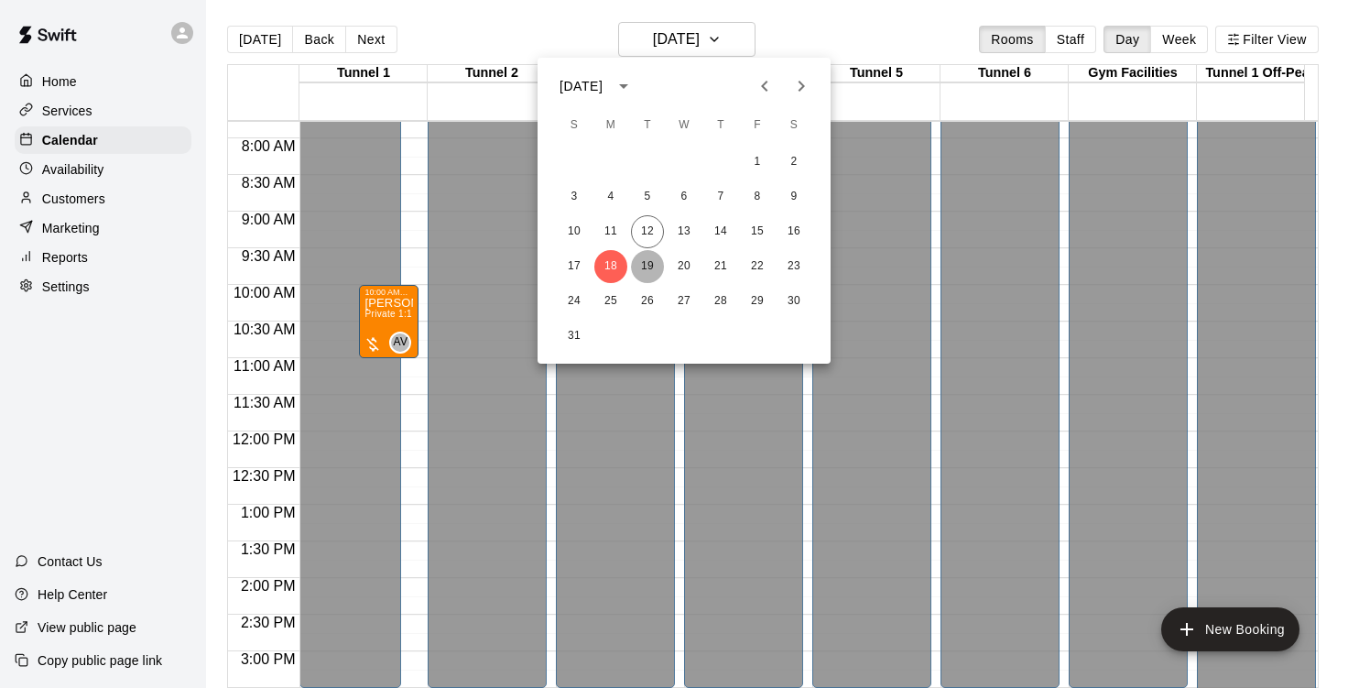
click at [646, 259] on button "19" at bounding box center [647, 266] width 33 height 33
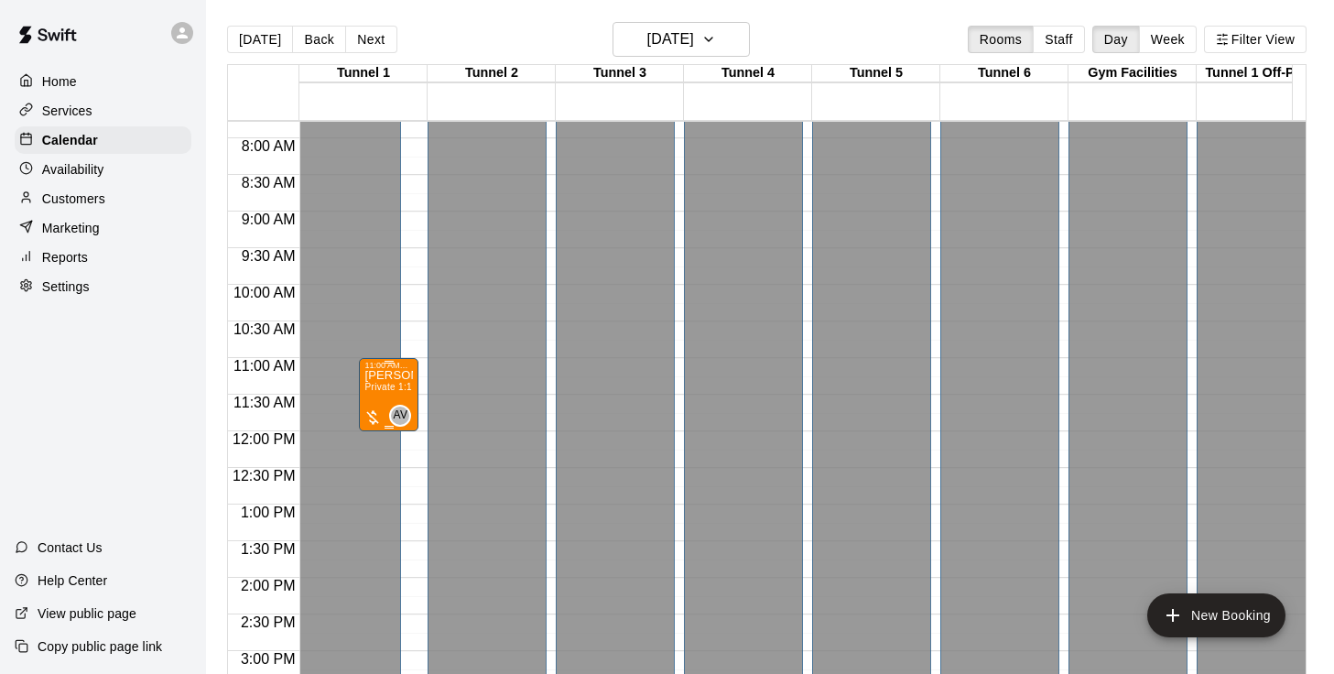
click at [381, 375] on p "[PERSON_NAME]- private lesson" at bounding box center [388, 375] width 49 height 0
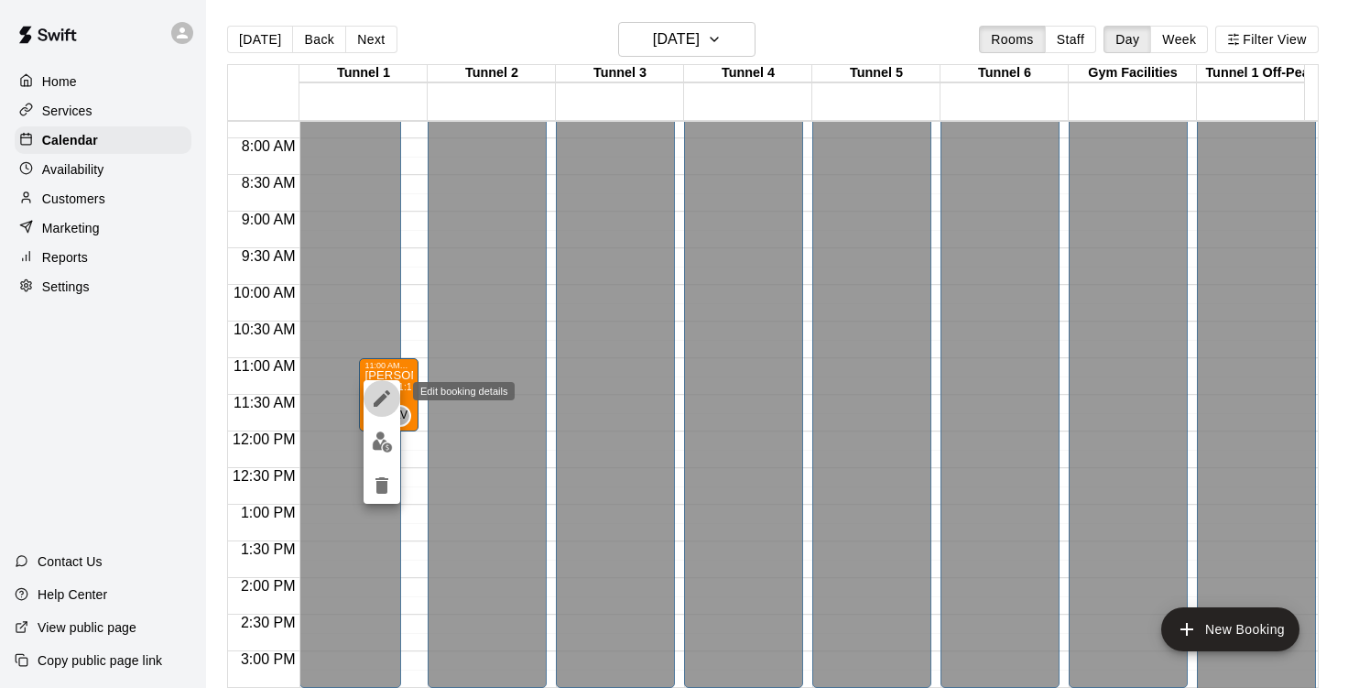
click at [382, 392] on icon "edit" at bounding box center [382, 398] width 22 height 22
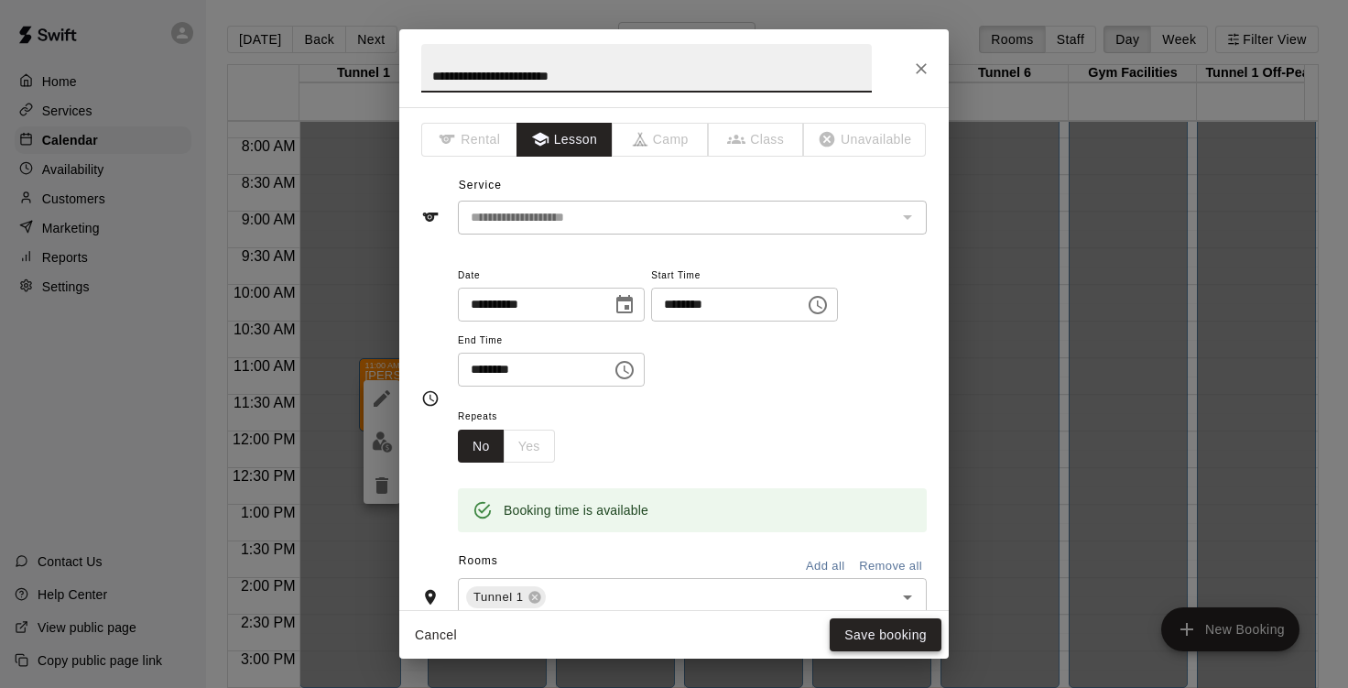
type input "**********"
click at [903, 648] on button "Save booking" at bounding box center [886, 635] width 112 height 34
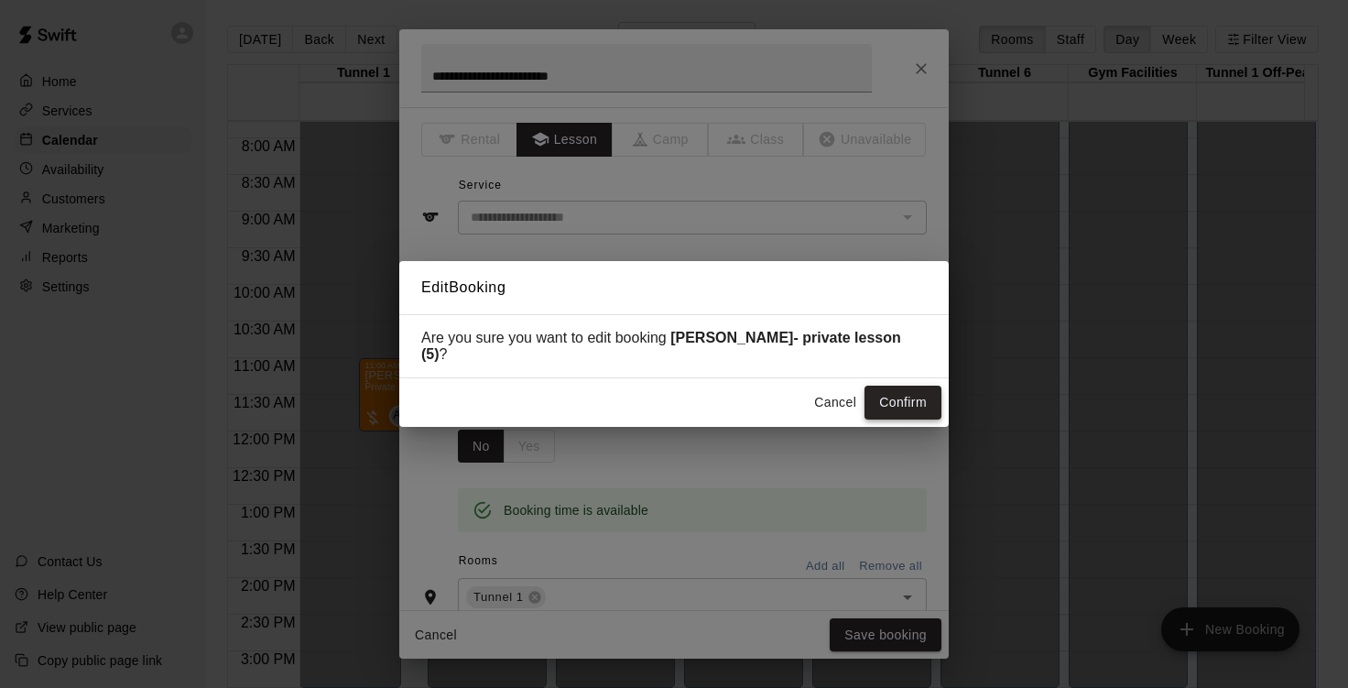
click at [900, 408] on button "Confirm" at bounding box center [902, 403] width 77 height 34
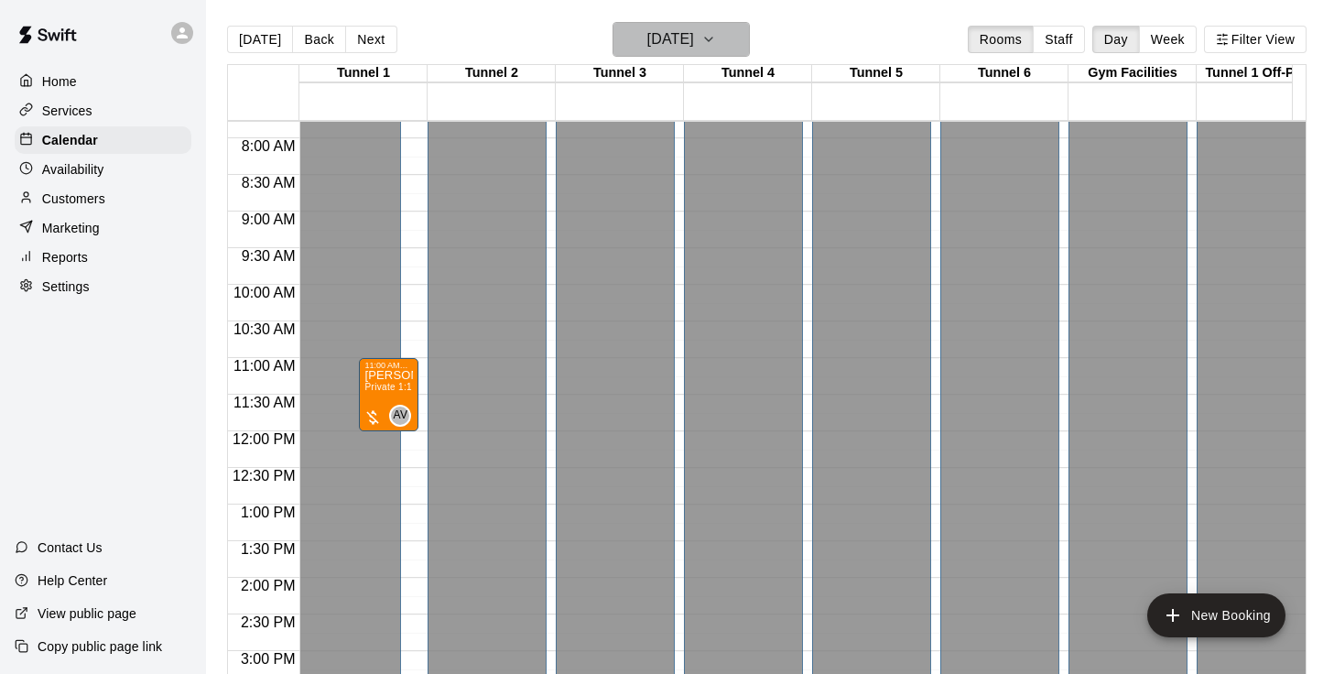
click at [688, 36] on h6 "[DATE]" at bounding box center [670, 40] width 47 height 26
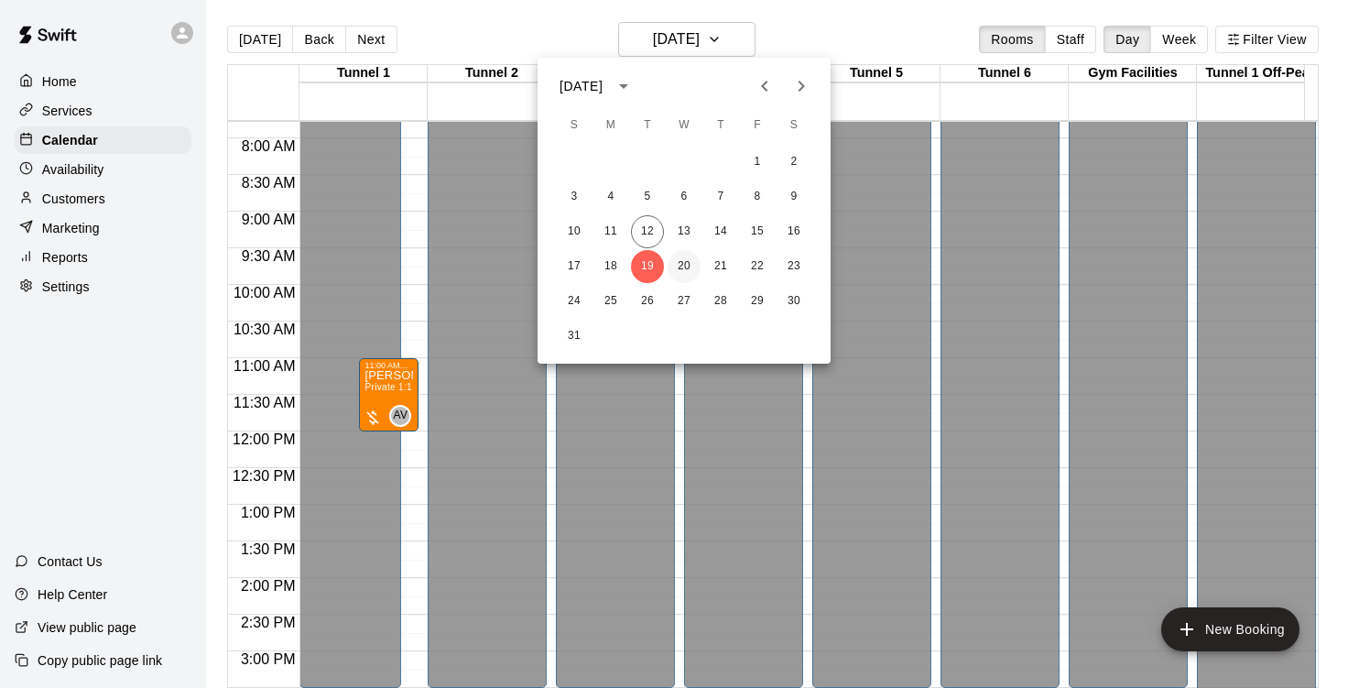
click at [687, 271] on button "20" at bounding box center [684, 266] width 33 height 33
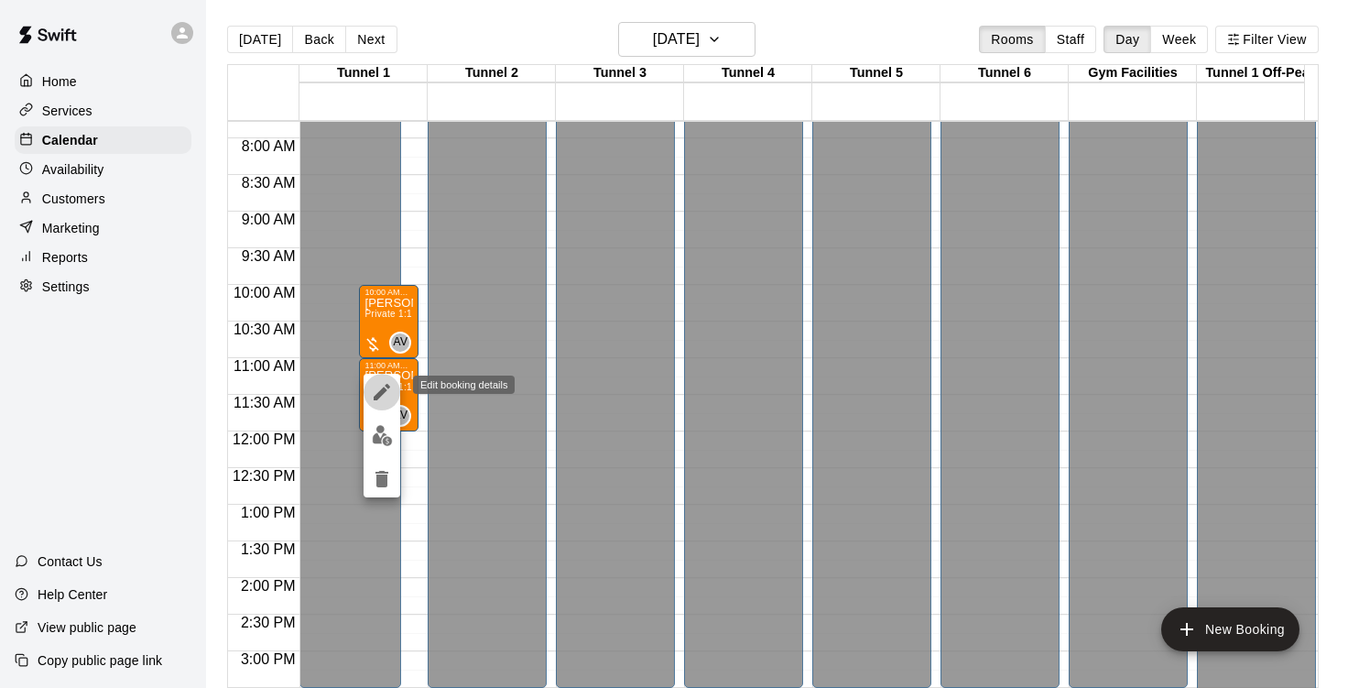
click at [377, 394] on icon "edit" at bounding box center [382, 392] width 16 height 16
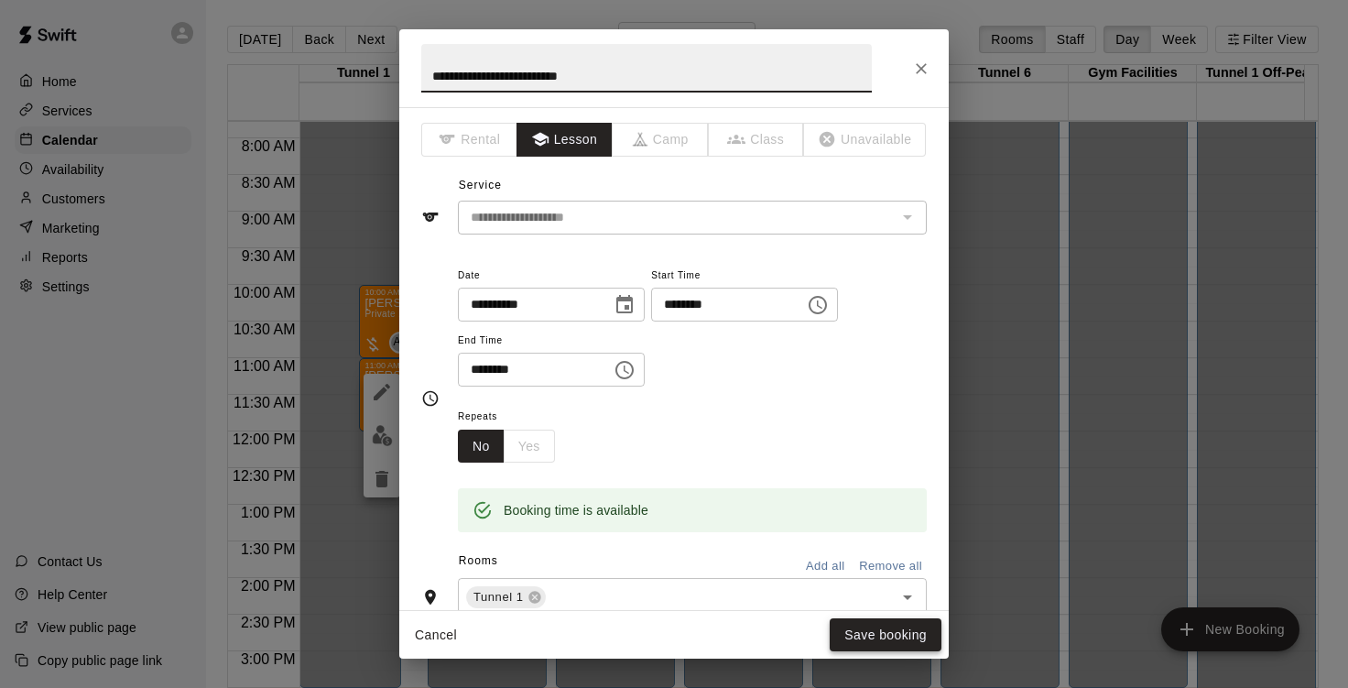
type input "**********"
click at [876, 630] on button "Save booking" at bounding box center [886, 635] width 112 height 34
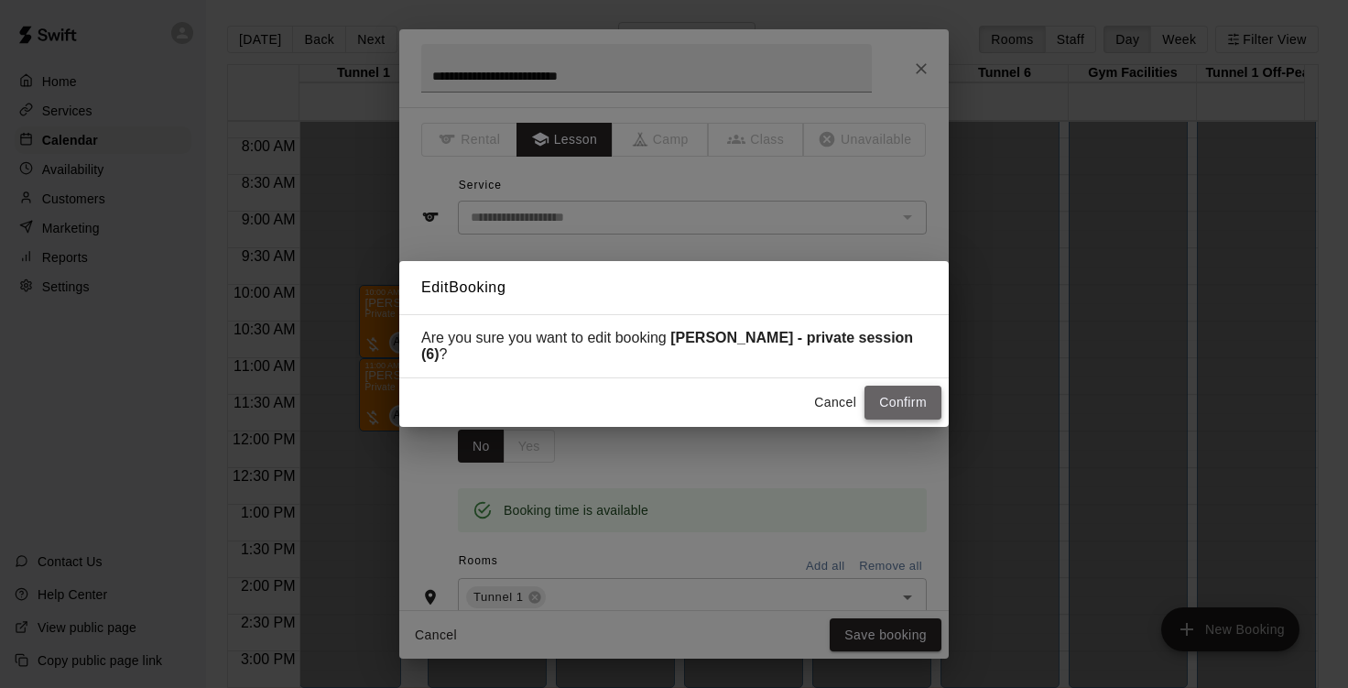
click at [901, 390] on button "Confirm" at bounding box center [902, 403] width 77 height 34
